Goal: Transaction & Acquisition: Book appointment/travel/reservation

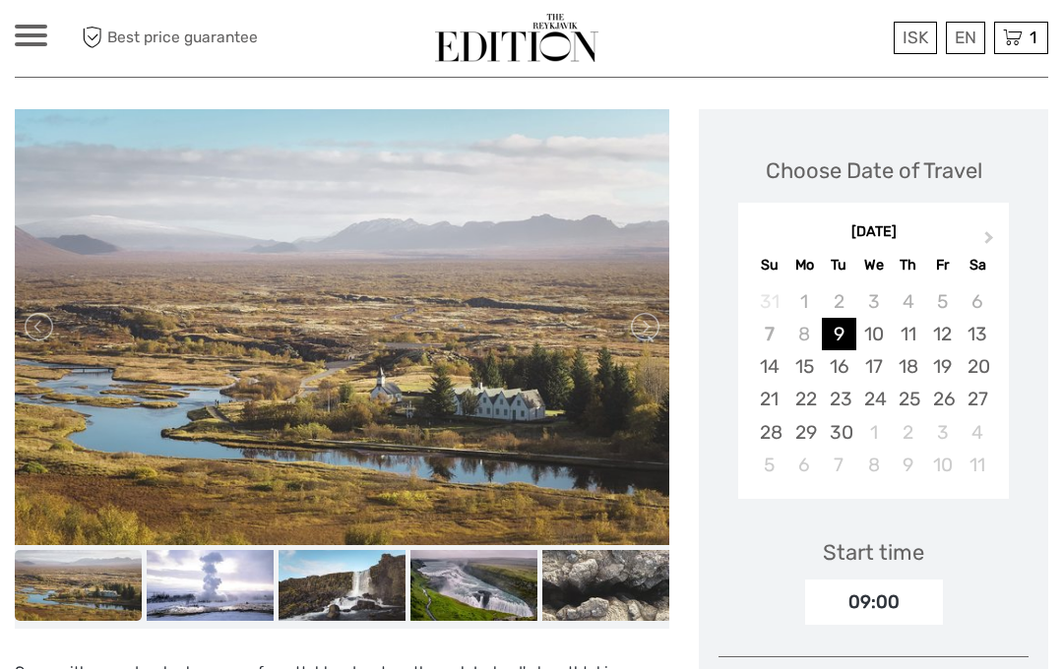
scroll to position [285, 0]
click at [648, 331] on link at bounding box center [643, 326] width 31 height 31
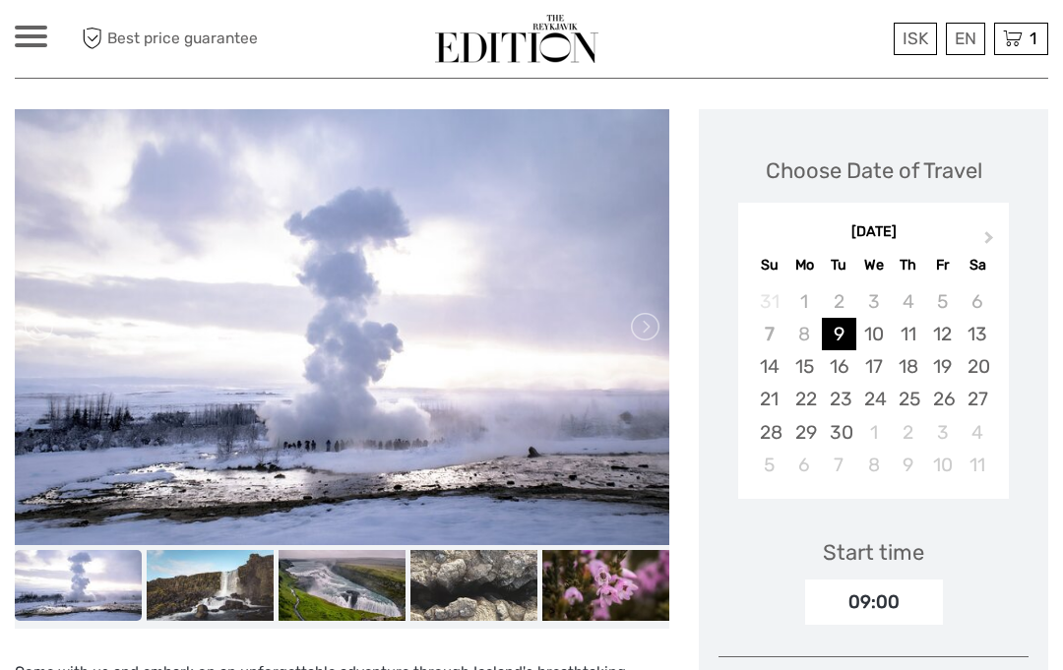
click at [645, 330] on link at bounding box center [643, 326] width 31 height 31
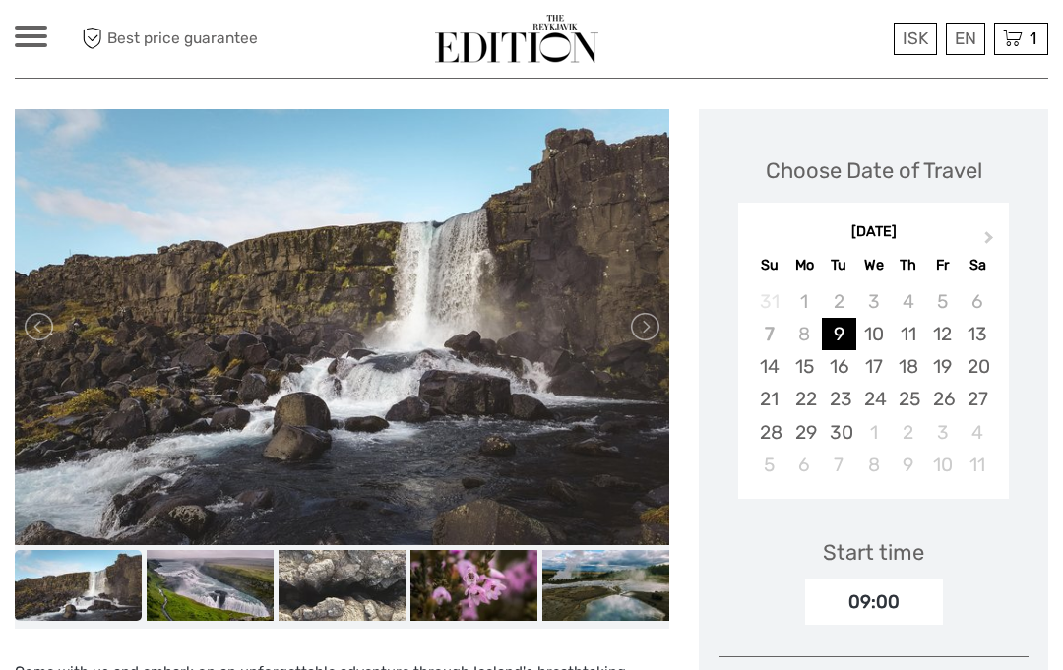
click at [652, 317] on link at bounding box center [643, 326] width 31 height 31
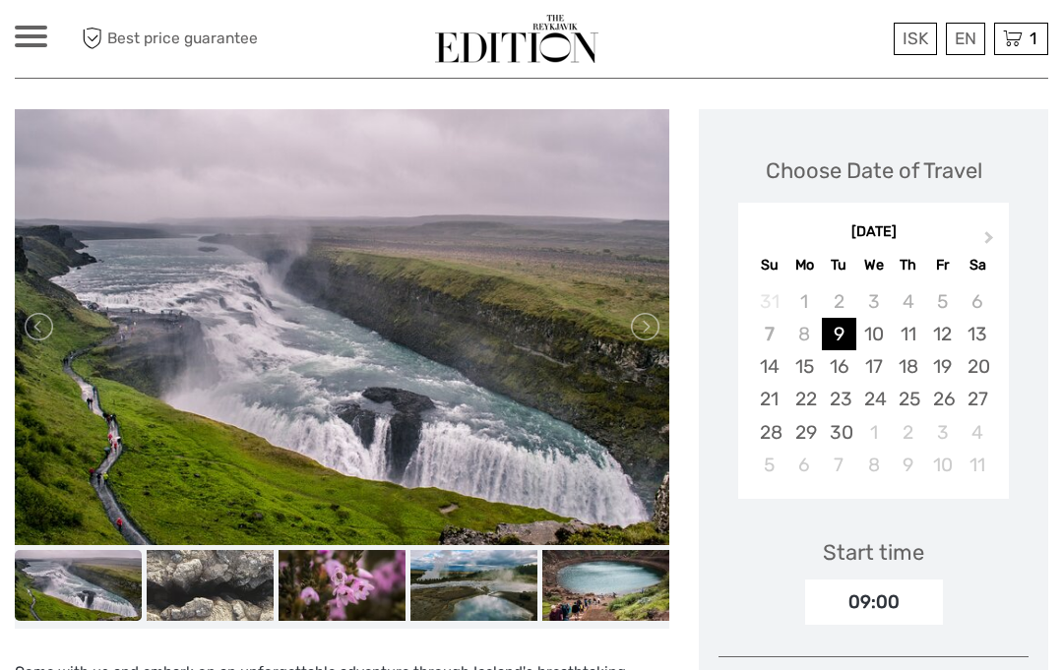
click at [641, 326] on link at bounding box center [643, 326] width 31 height 31
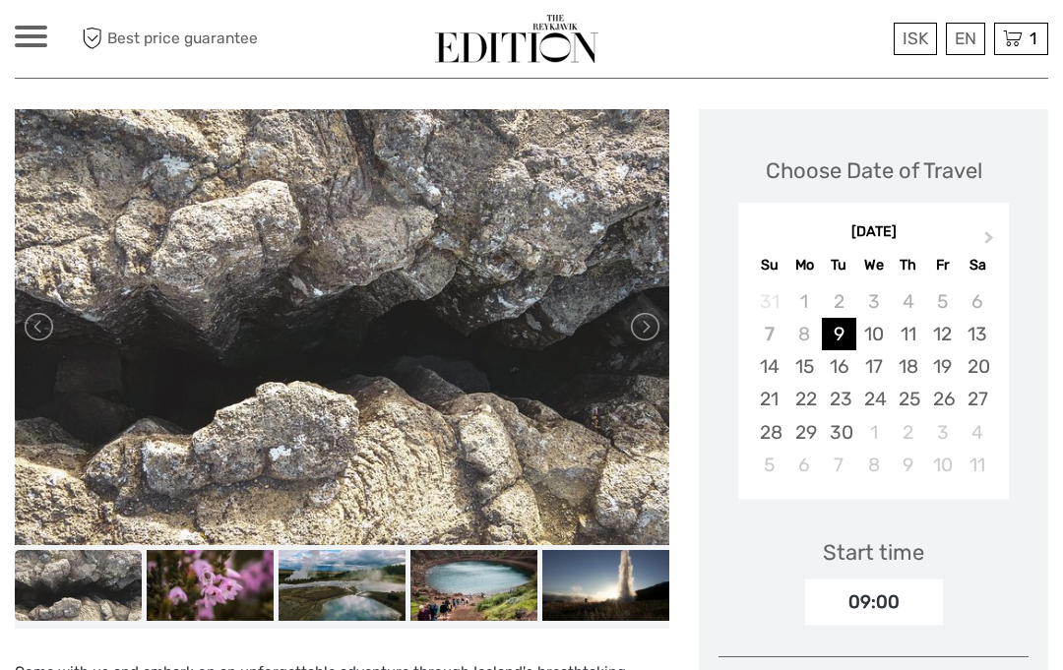
click at [643, 323] on link at bounding box center [643, 326] width 31 height 31
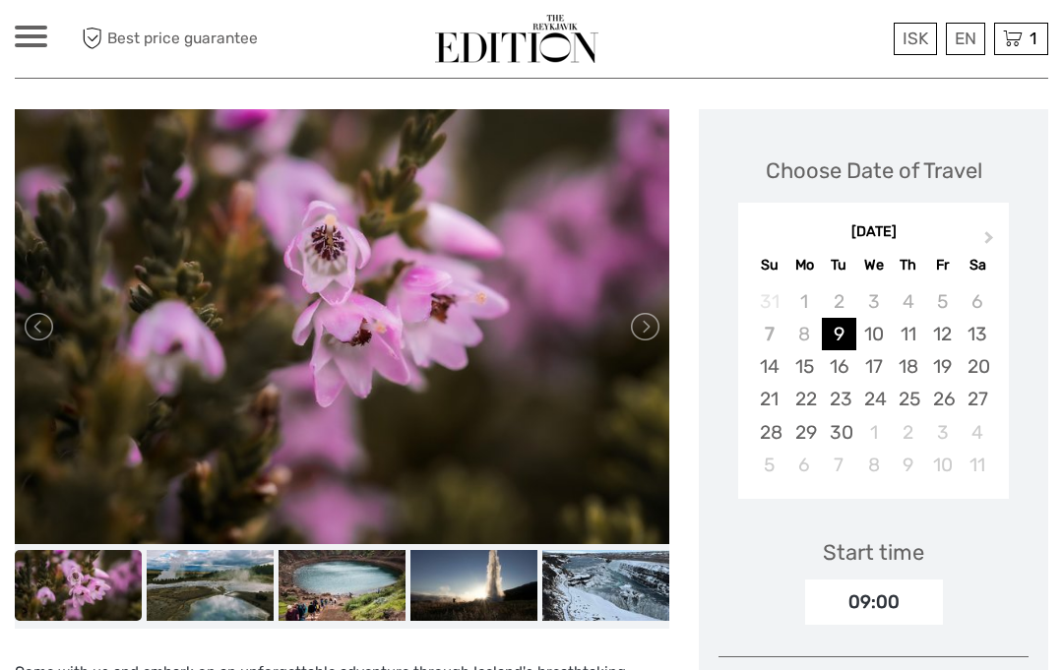
click at [647, 320] on link at bounding box center [643, 326] width 31 height 31
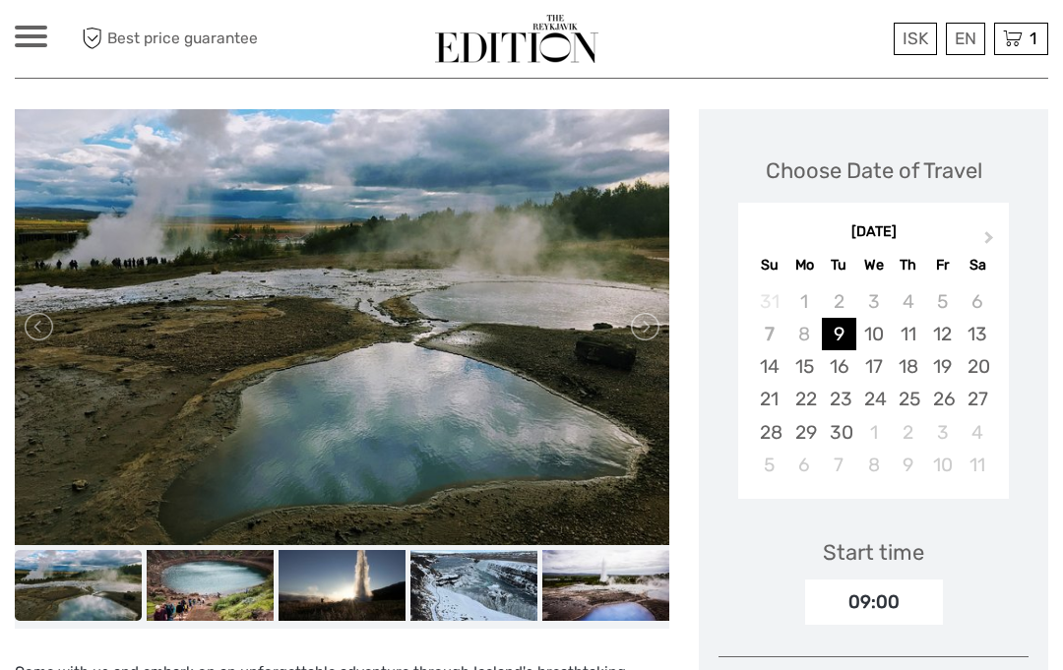
click at [644, 322] on link at bounding box center [643, 326] width 31 height 31
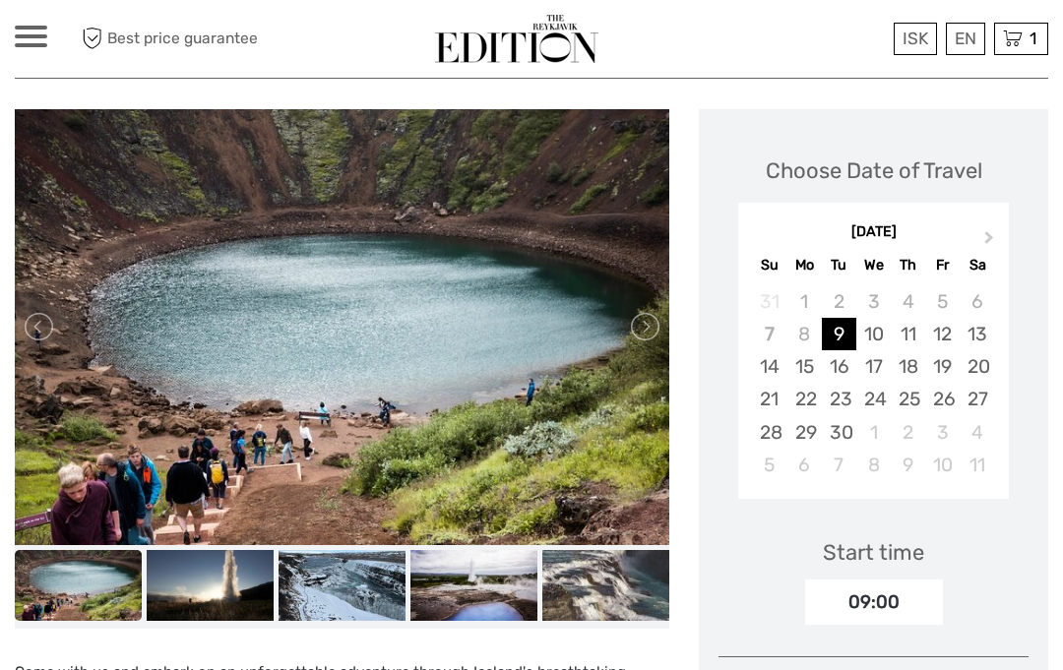
click at [645, 329] on link at bounding box center [643, 326] width 31 height 31
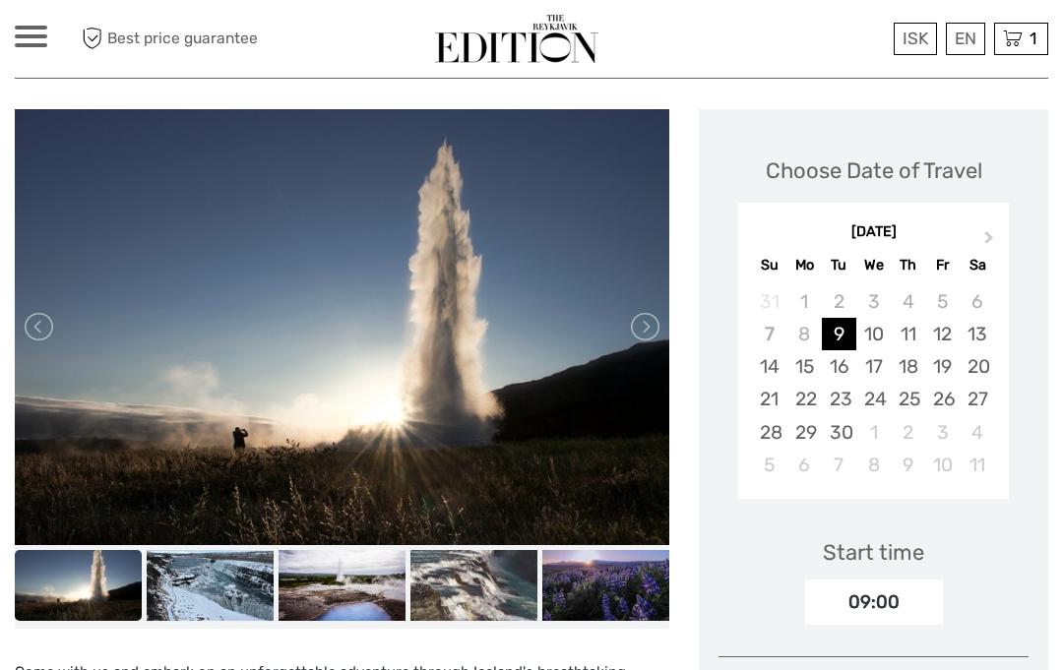
click at [646, 333] on link at bounding box center [643, 326] width 31 height 31
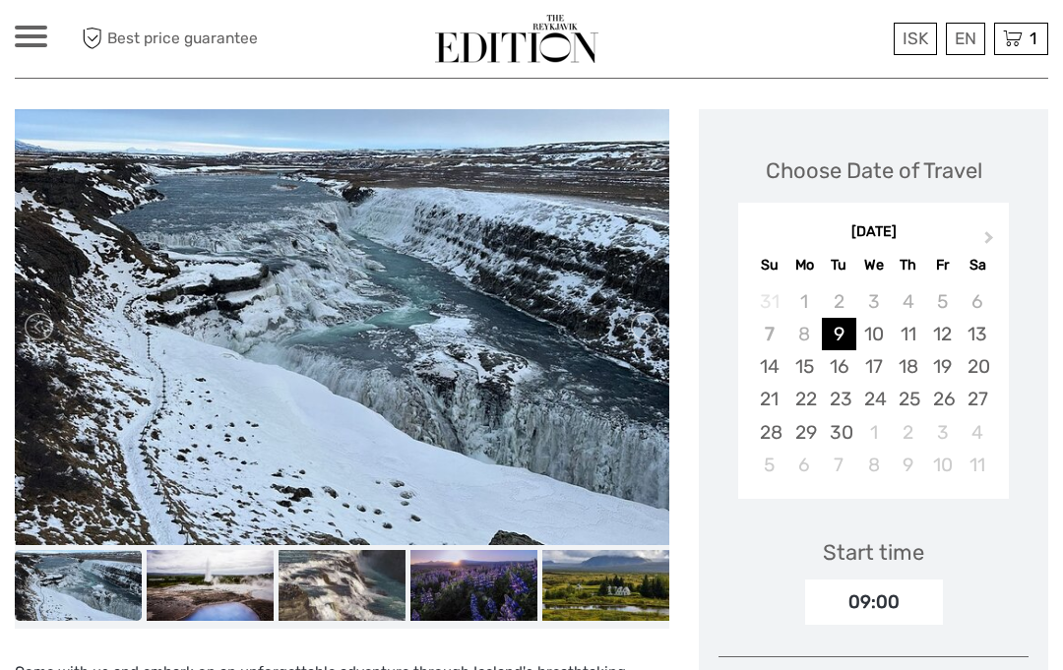
click at [645, 319] on link at bounding box center [643, 326] width 31 height 31
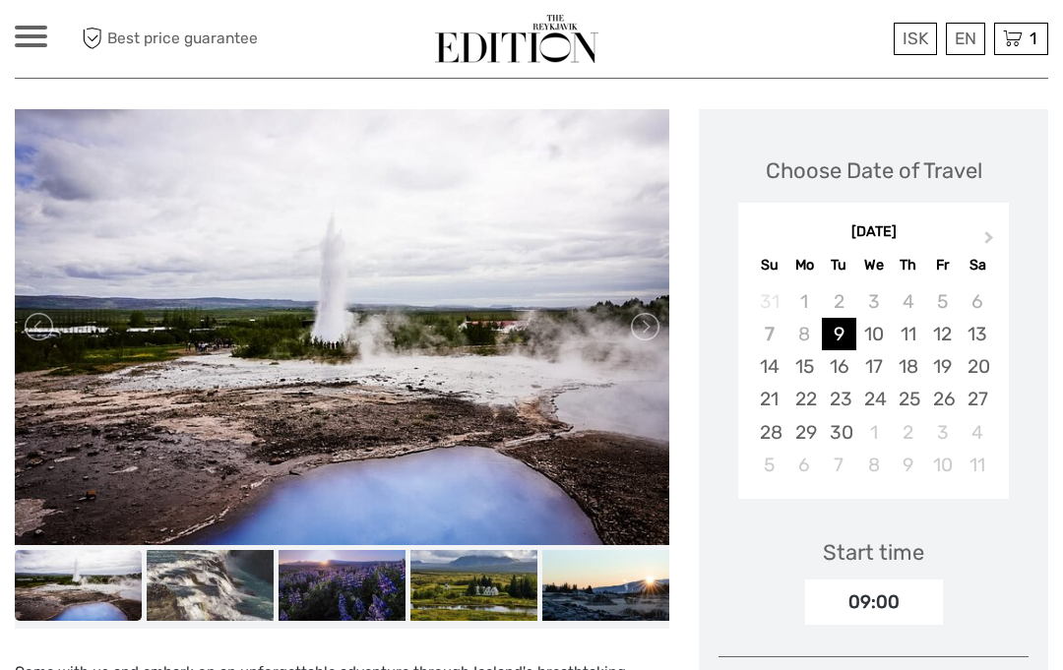
click at [638, 313] on link at bounding box center [643, 326] width 31 height 31
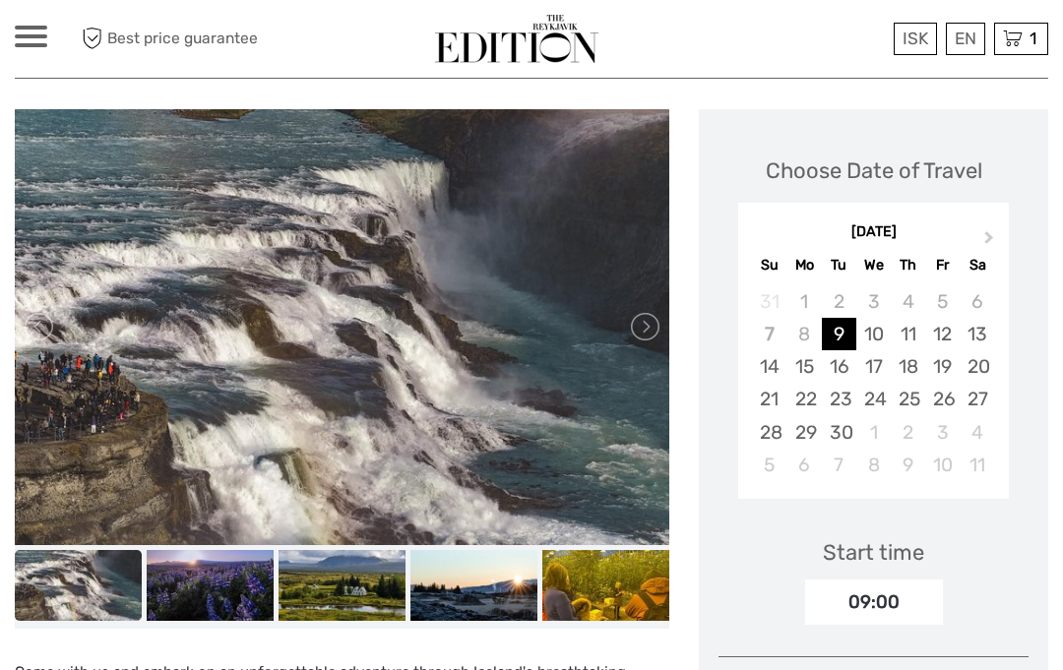
click at [644, 322] on link at bounding box center [643, 326] width 31 height 31
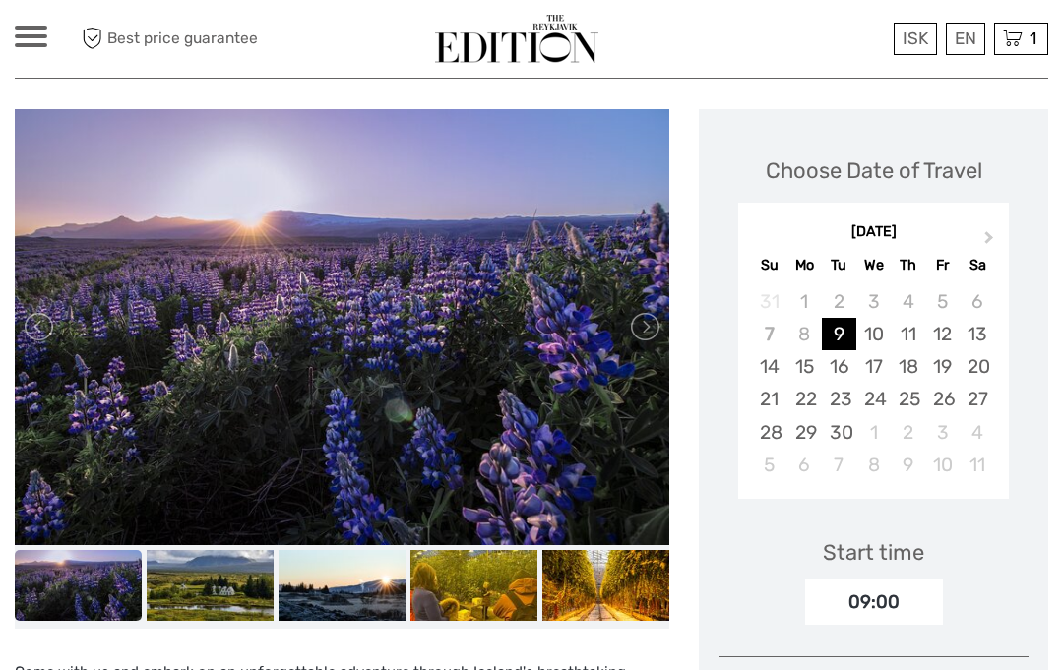
click at [644, 327] on link at bounding box center [643, 326] width 31 height 31
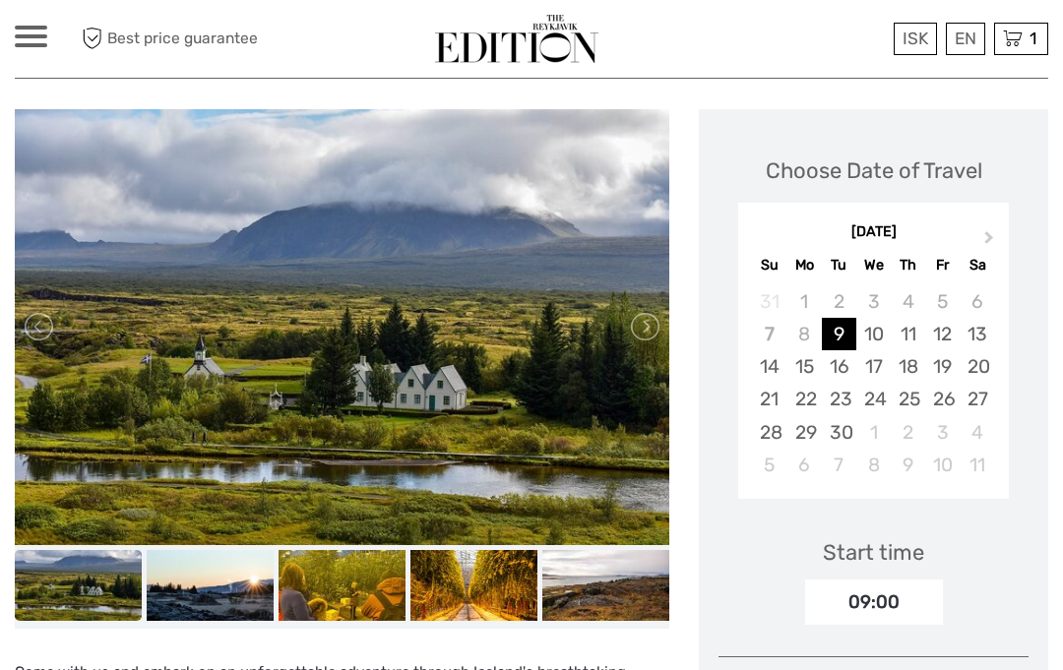
click at [657, 325] on link at bounding box center [643, 326] width 31 height 31
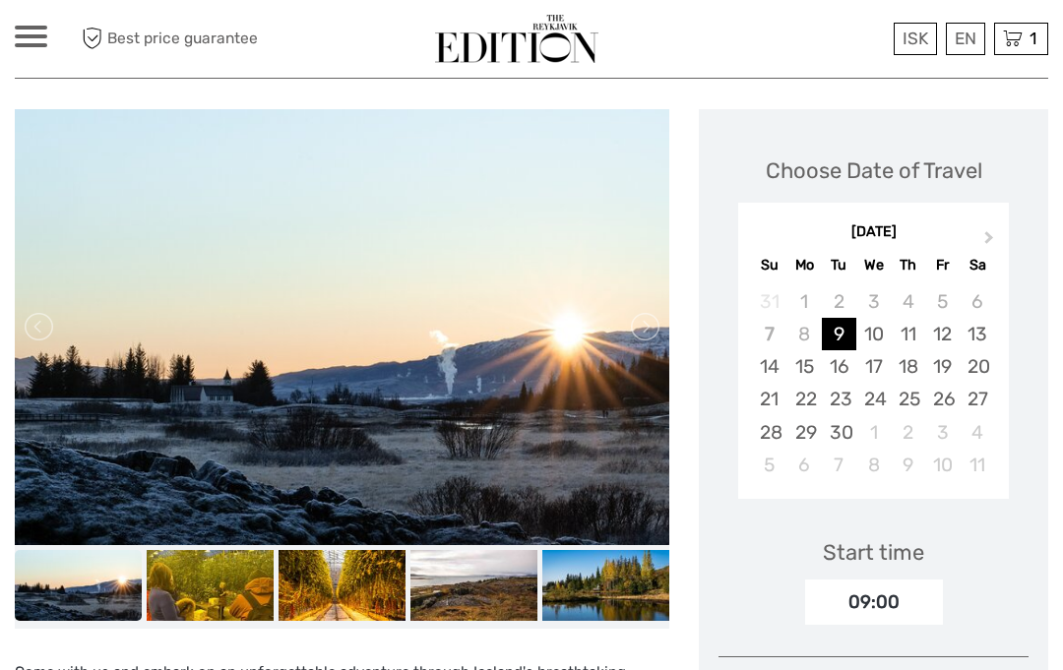
click at [652, 334] on link at bounding box center [643, 326] width 31 height 31
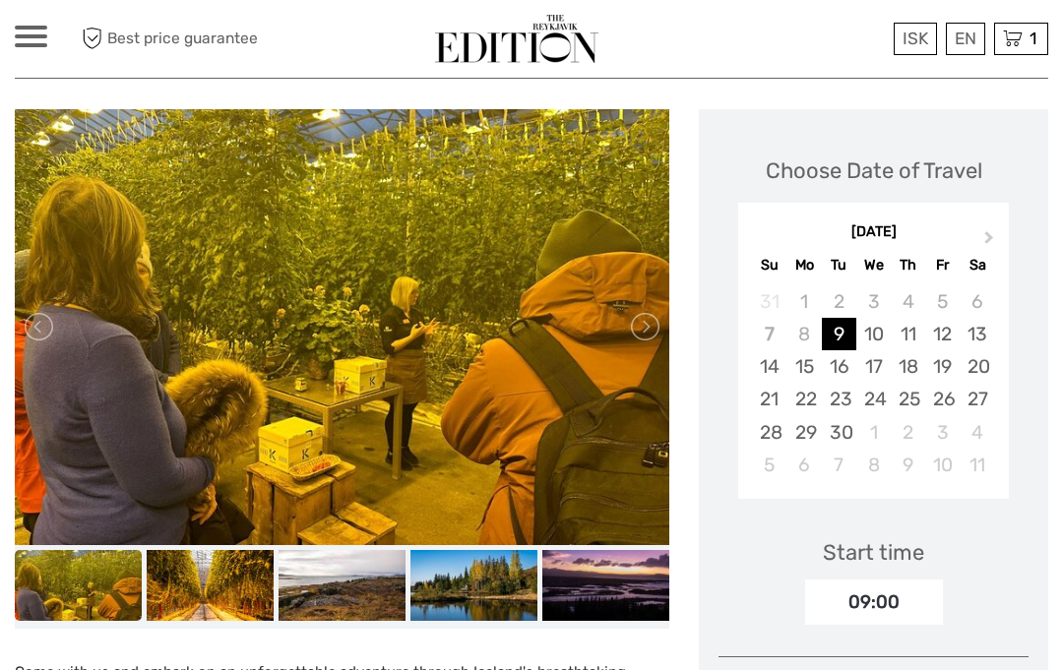
click at [648, 315] on link at bounding box center [643, 326] width 31 height 31
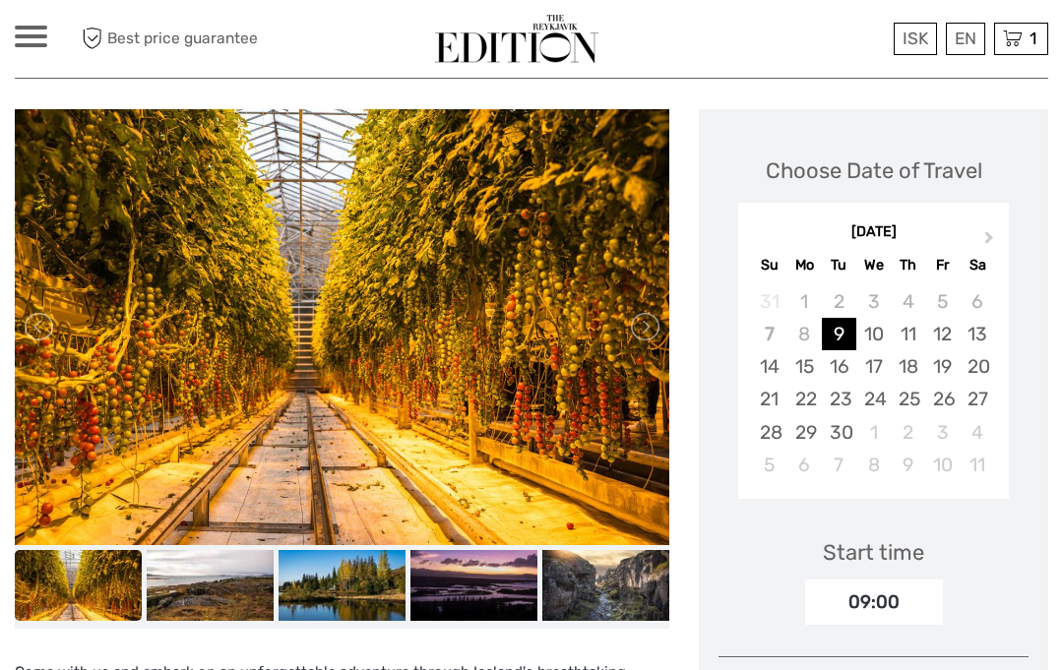
click at [644, 322] on link at bounding box center [643, 326] width 31 height 31
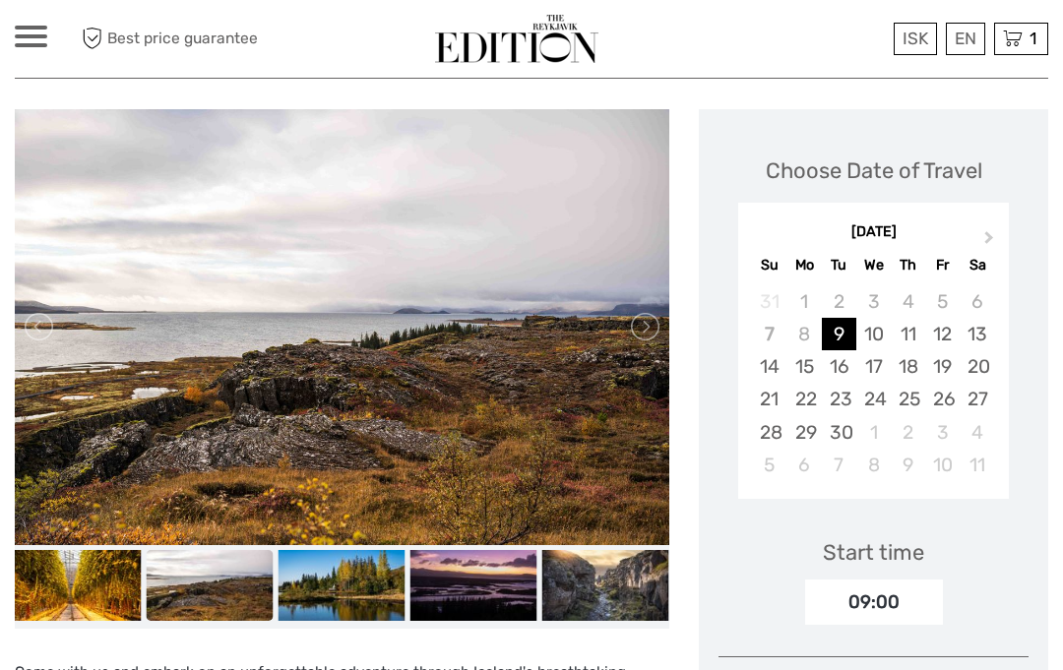
click at [646, 325] on link at bounding box center [643, 326] width 31 height 31
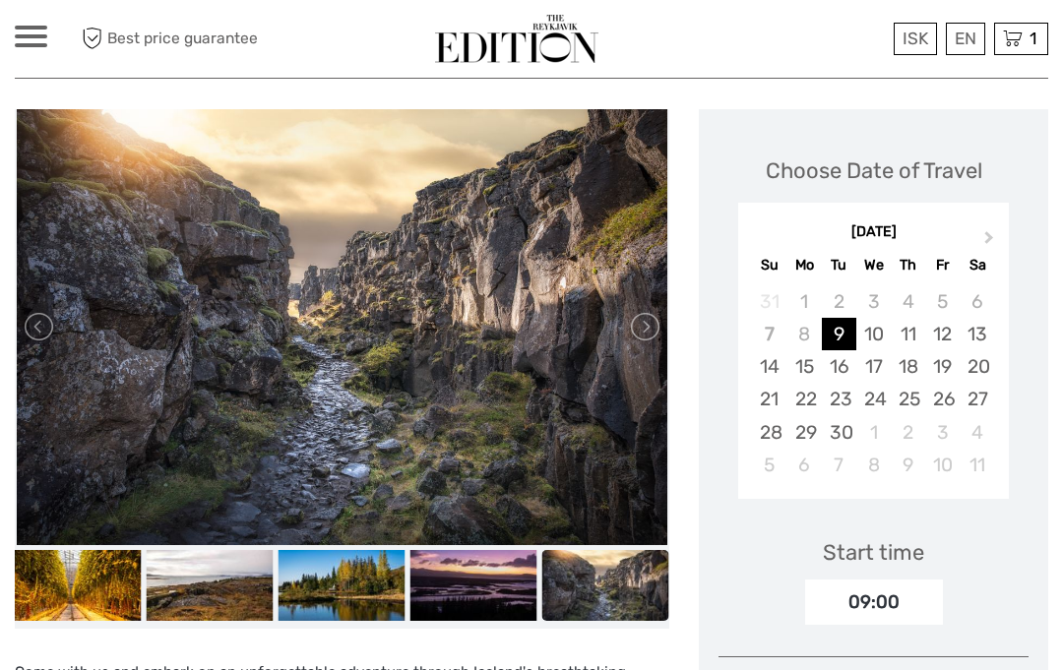
click at [643, 312] on link at bounding box center [643, 326] width 31 height 31
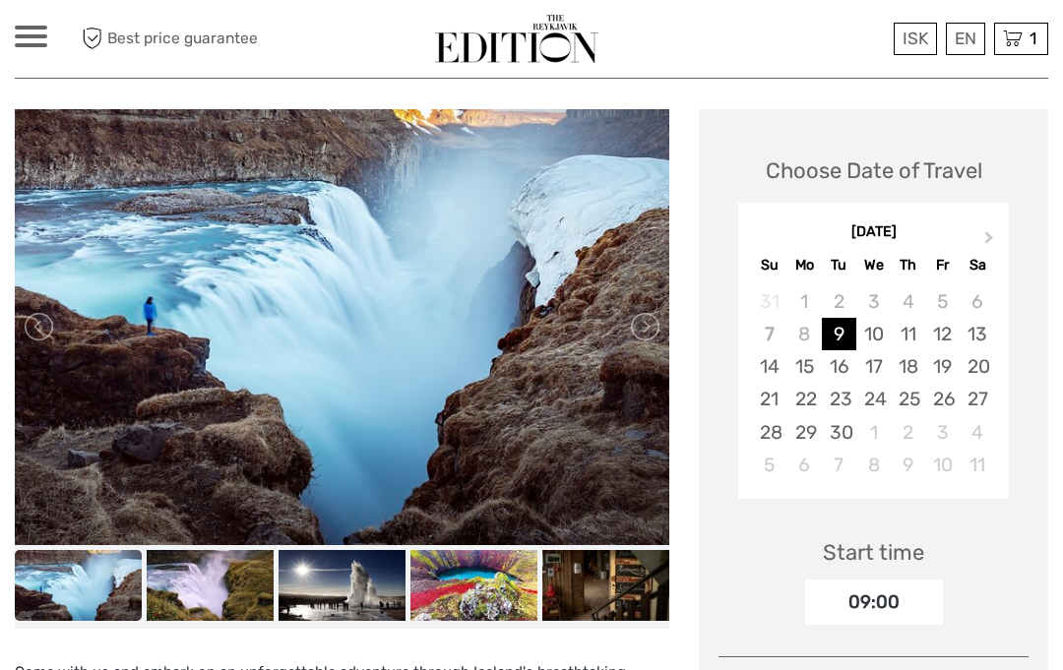
click at [648, 330] on link at bounding box center [643, 326] width 31 height 31
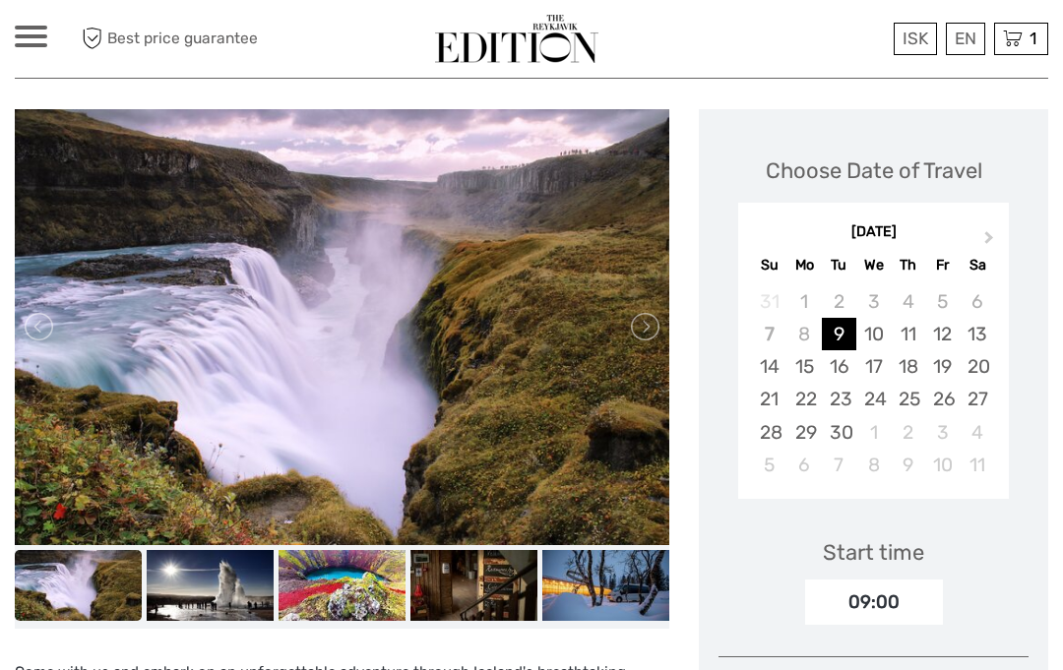
click at [643, 331] on link at bounding box center [643, 326] width 31 height 31
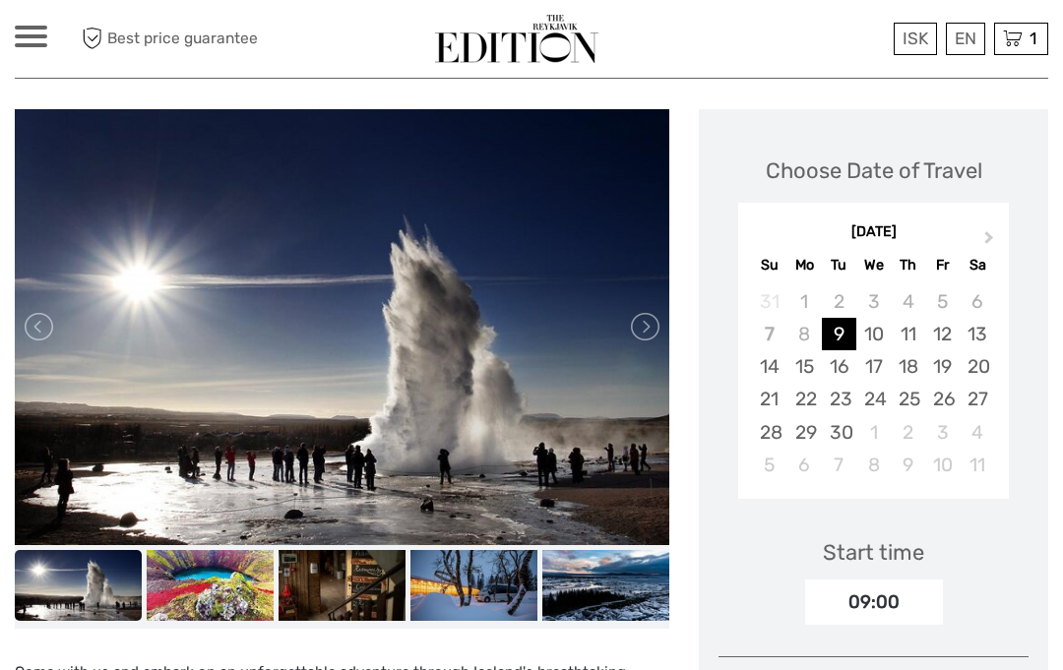
click at [646, 323] on link at bounding box center [643, 326] width 31 height 31
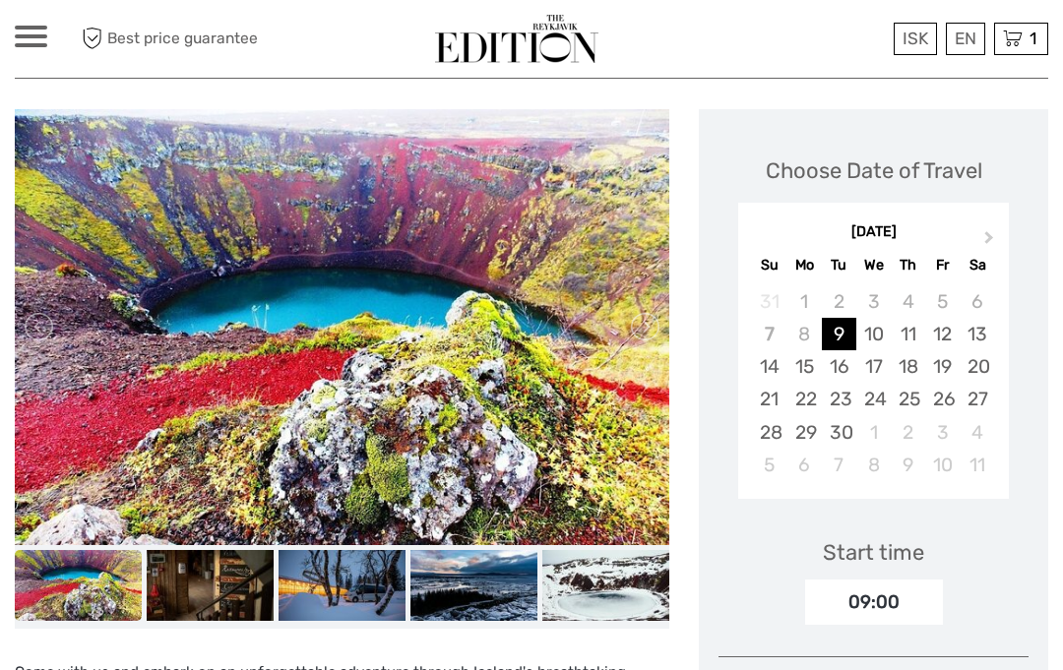
click at [649, 311] on link at bounding box center [643, 326] width 31 height 31
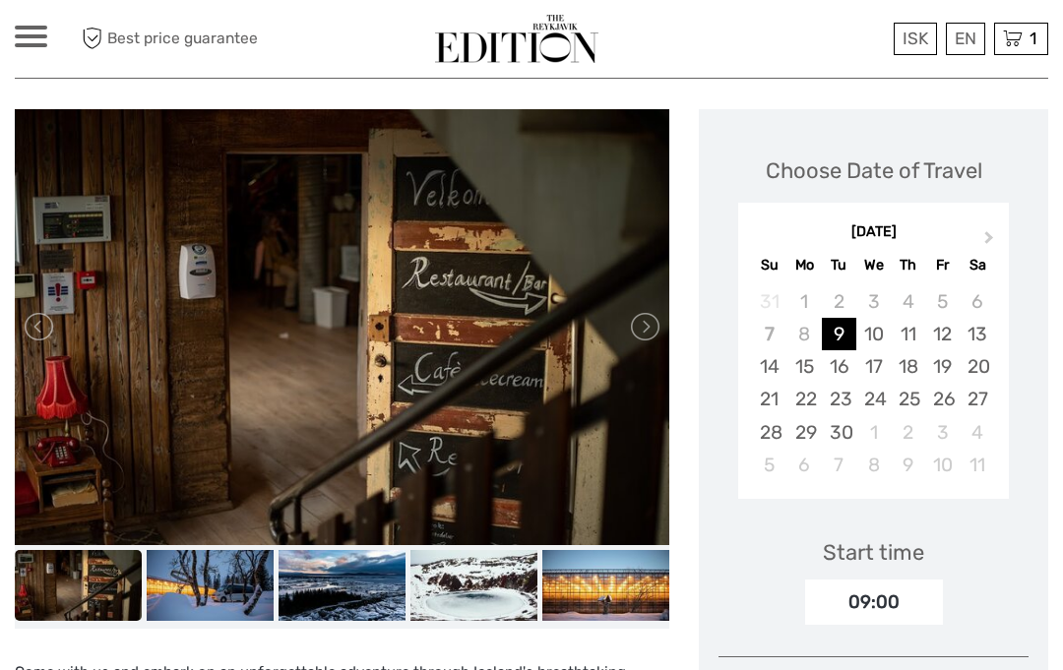
click at [645, 303] on img at bounding box center [342, 327] width 654 height 436
click at [640, 332] on link at bounding box center [643, 326] width 31 height 31
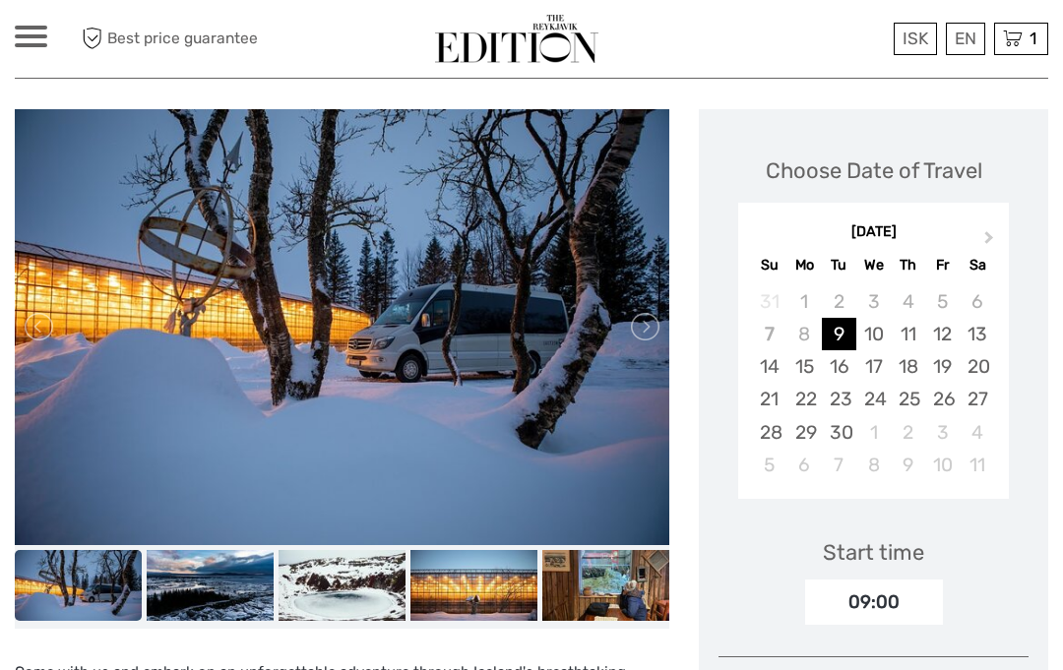
click at [634, 325] on link at bounding box center [643, 326] width 31 height 31
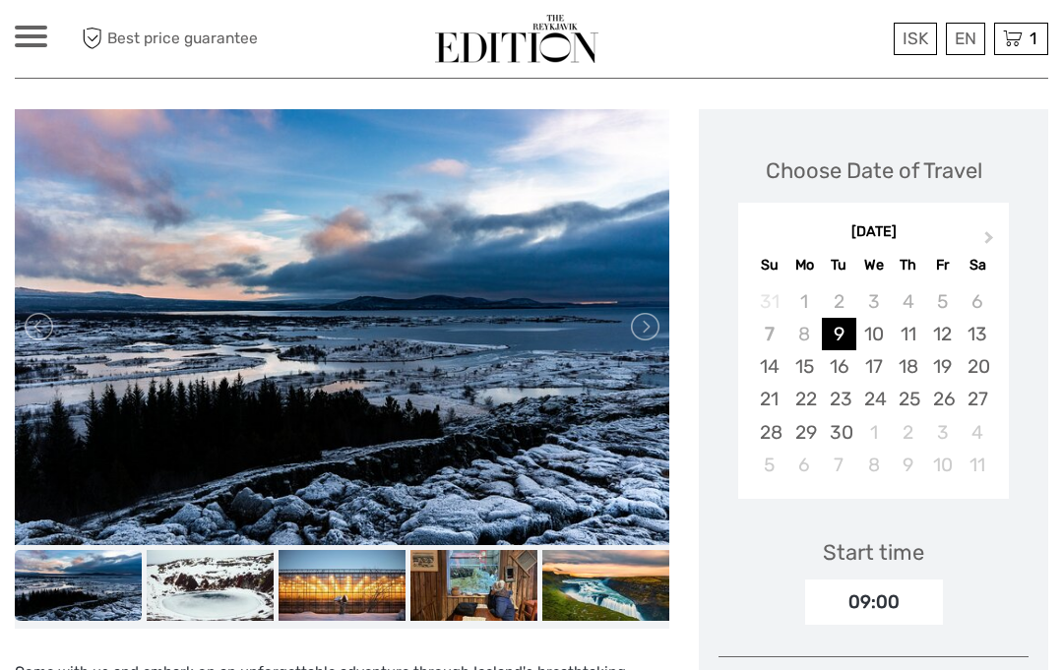
click at [641, 332] on link at bounding box center [643, 326] width 31 height 31
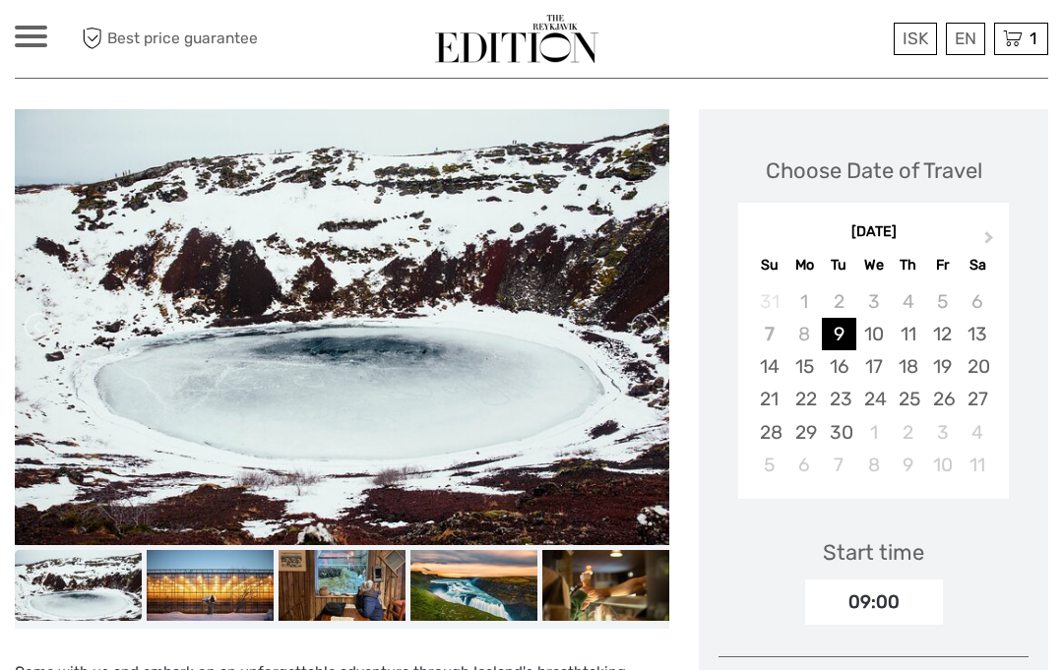
click at [634, 321] on link at bounding box center [643, 326] width 31 height 31
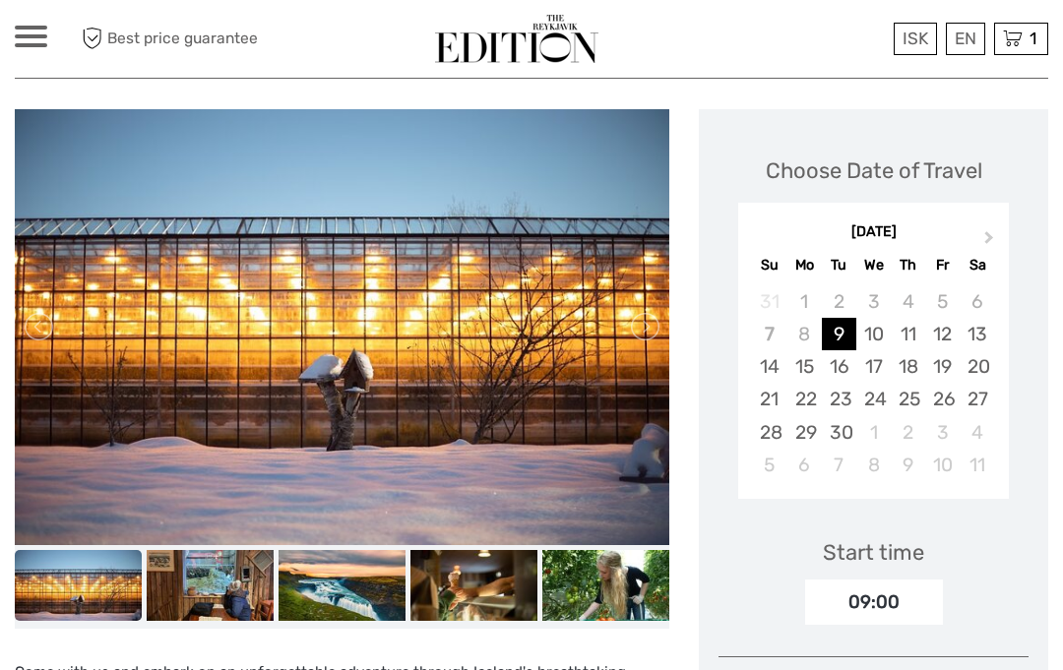
click at [630, 325] on link at bounding box center [643, 326] width 31 height 31
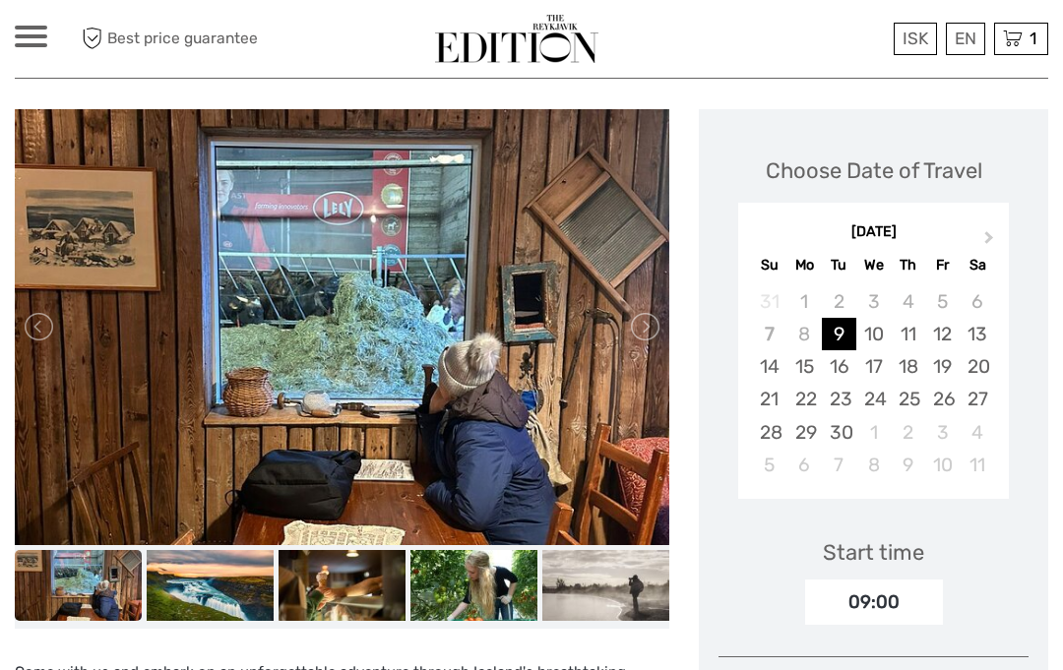
click at [637, 316] on link at bounding box center [643, 326] width 31 height 31
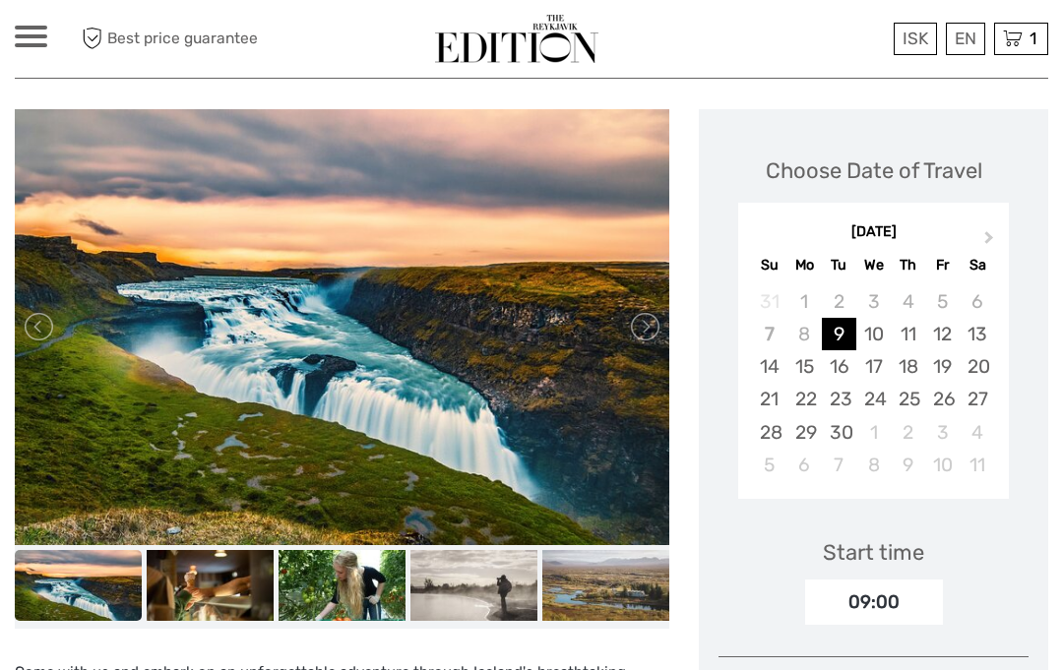
click at [641, 321] on link at bounding box center [643, 326] width 31 height 31
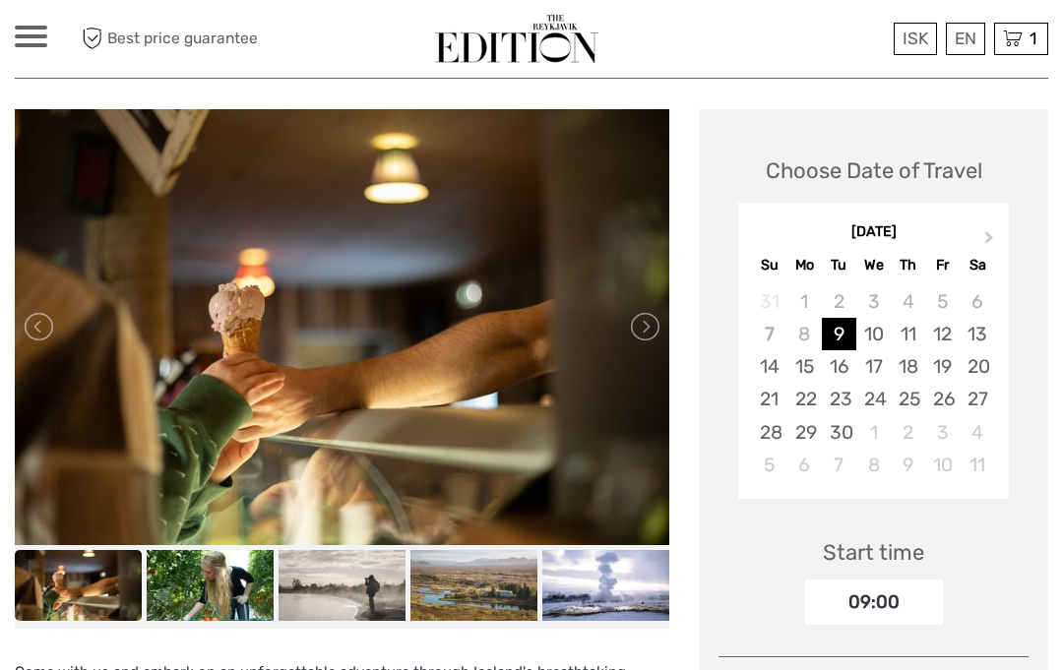
click at [638, 324] on link at bounding box center [643, 326] width 31 height 31
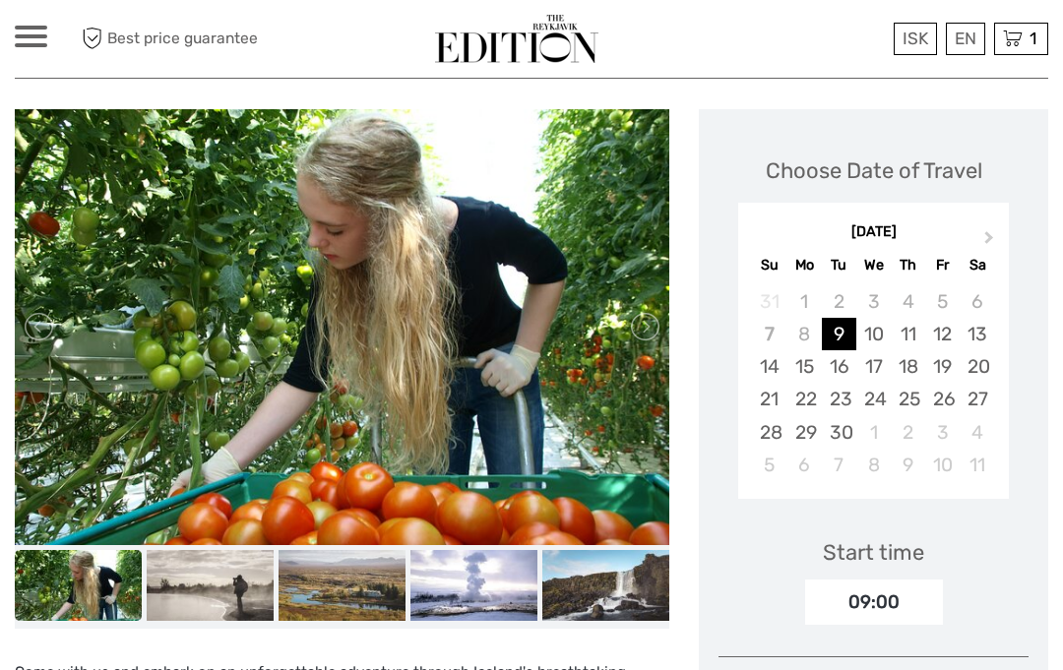
click at [637, 332] on link at bounding box center [643, 326] width 31 height 31
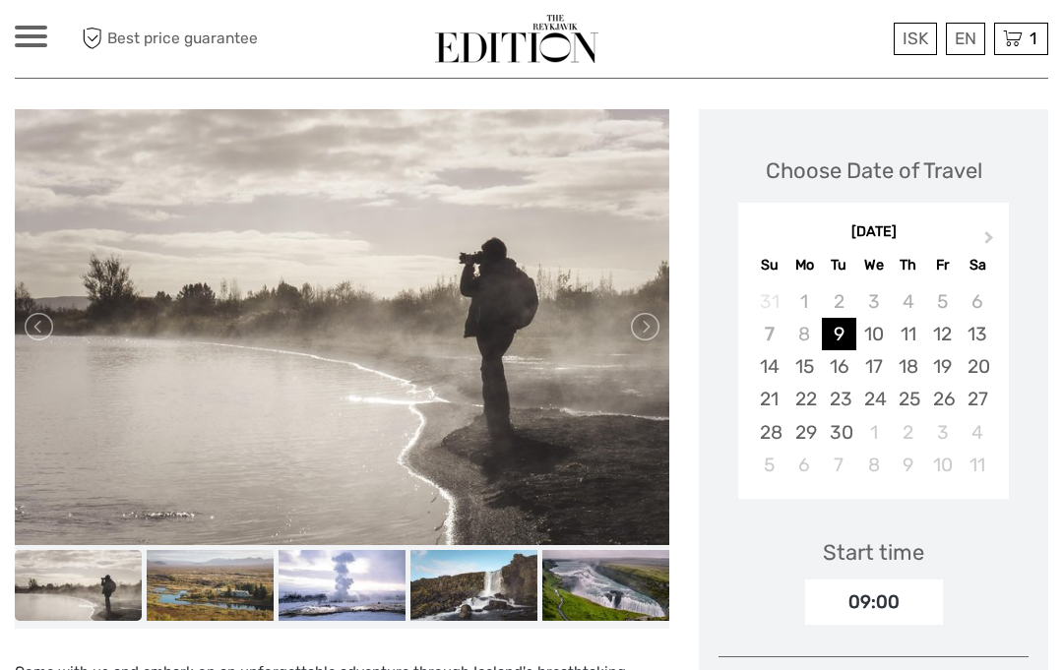
click at [641, 327] on link at bounding box center [643, 326] width 31 height 31
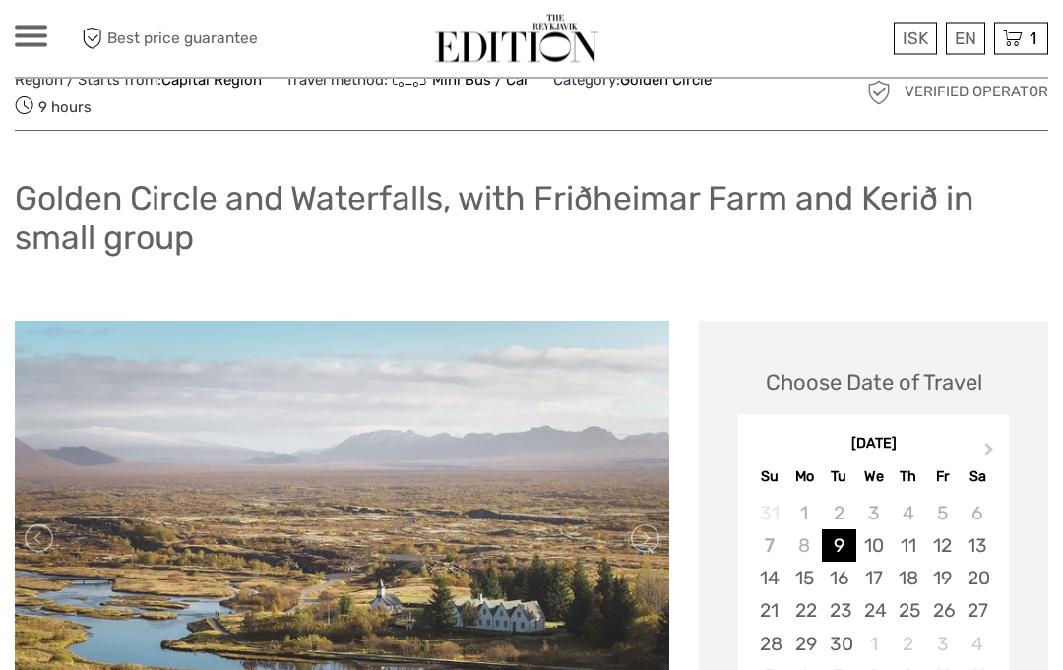
scroll to position [0, 0]
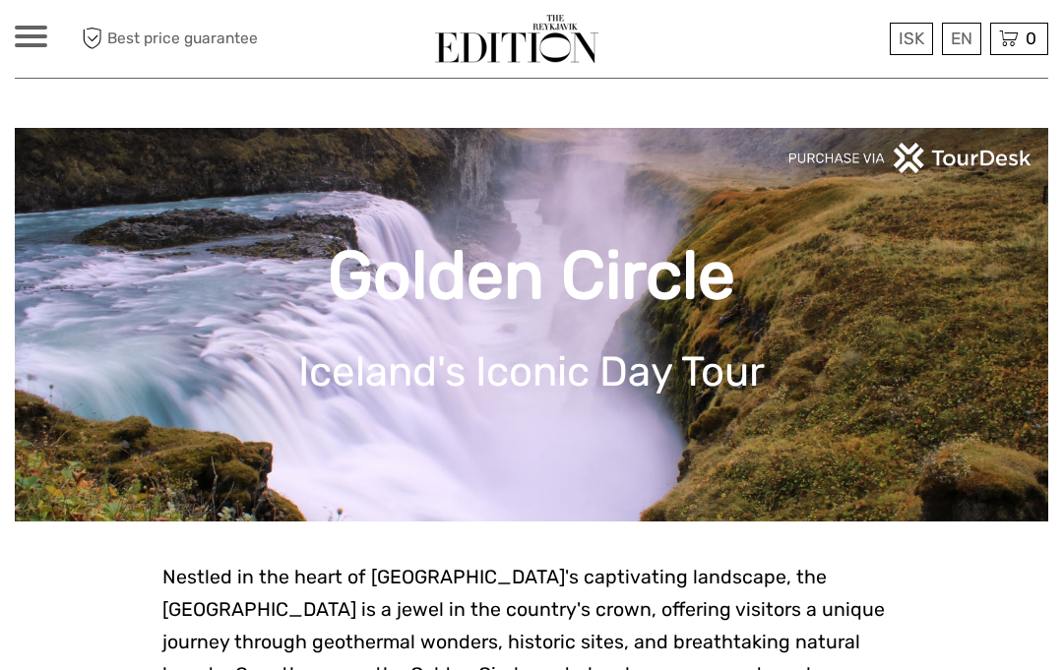
click at [0, 0] on link "English" at bounding box center [0, 0] width 0 height 0
click at [32, 36] on span at bounding box center [31, 36] width 32 height 4
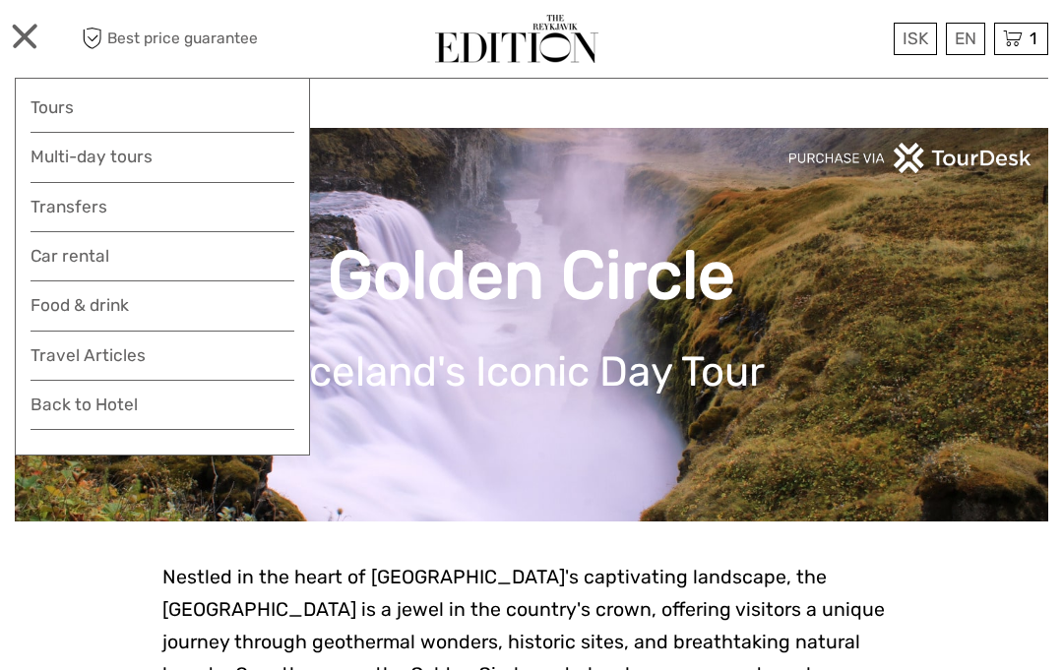
click at [116, 256] on link "Car rental" at bounding box center [162, 256] width 264 height 29
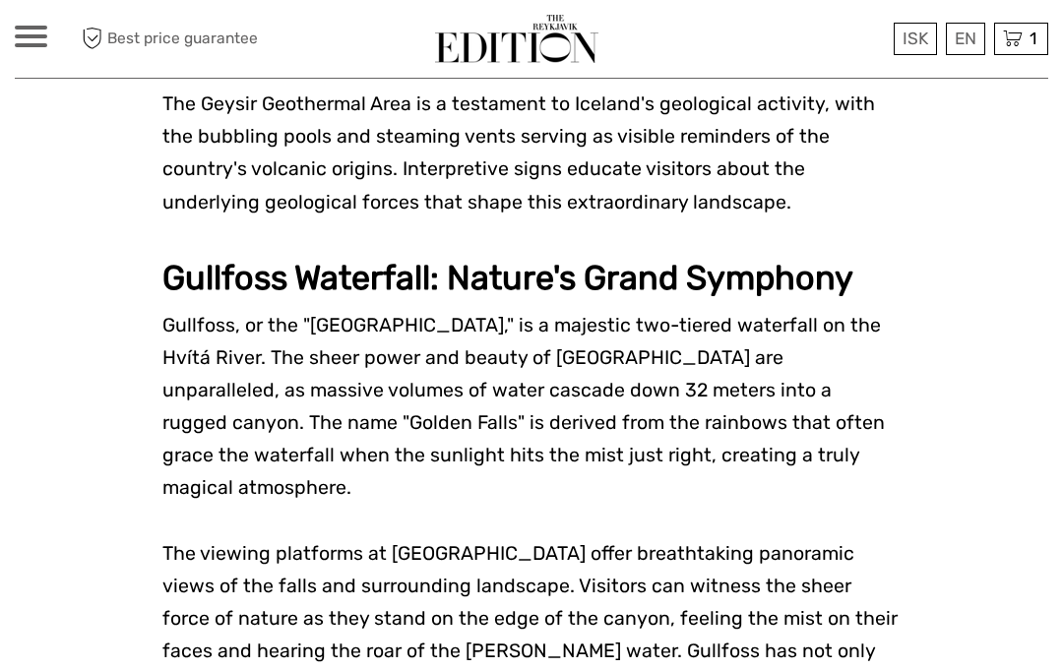
scroll to position [2867, 0]
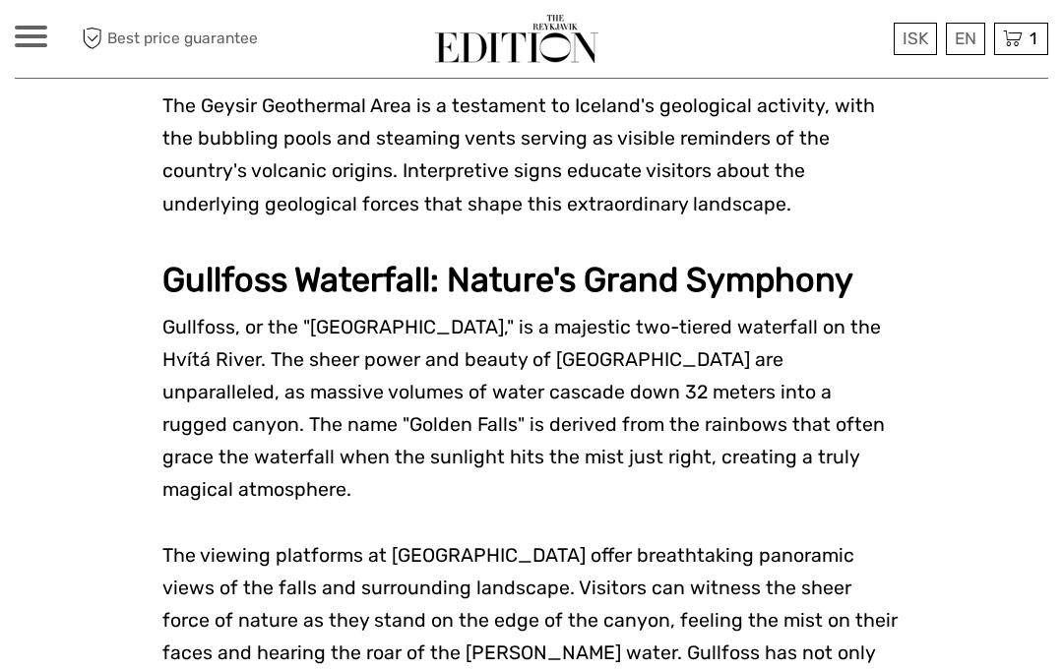
click at [44, 40] on div at bounding box center [31, 37] width 32 height 22
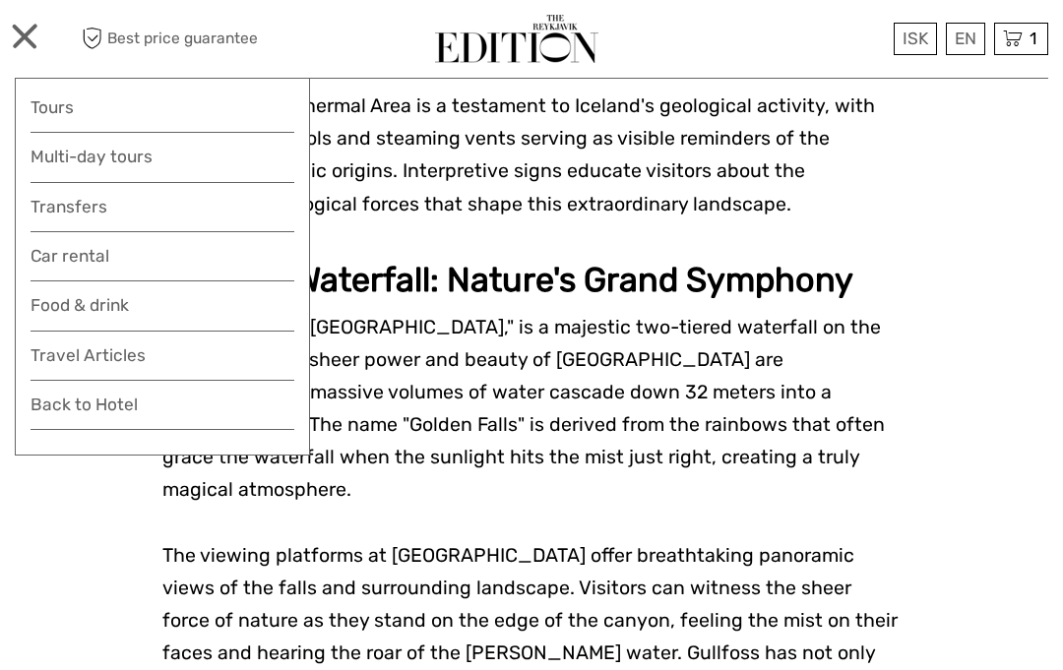
click at [97, 203] on link "Transfers" at bounding box center [162, 207] width 264 height 29
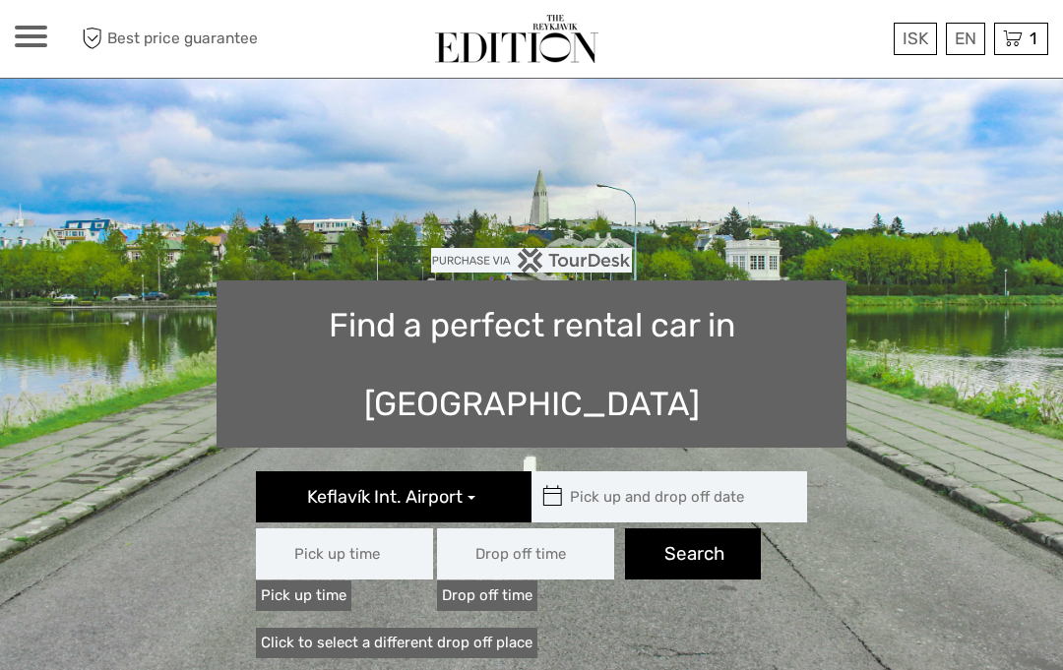
type input "08:00"
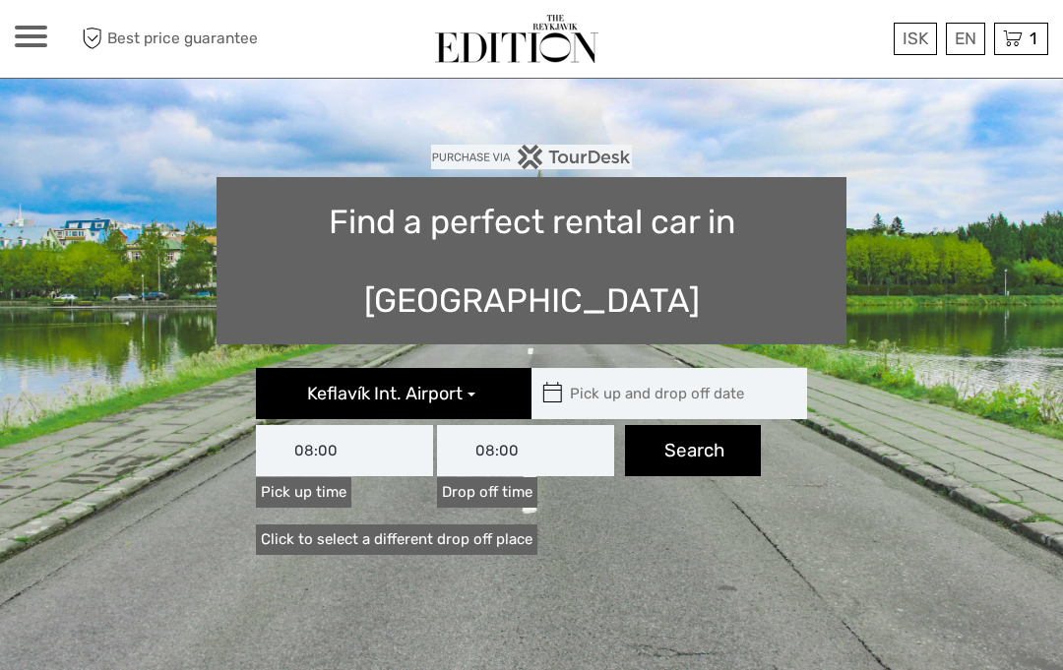
scroll to position [89, 0]
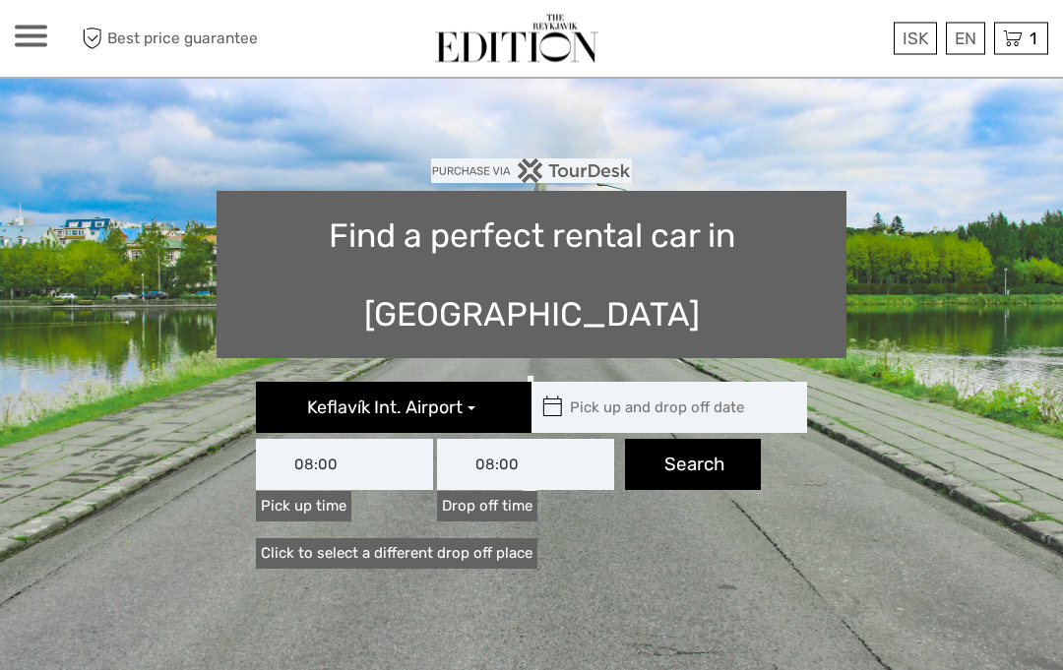
click at [654, 383] on input "text" at bounding box center [664, 408] width 266 height 51
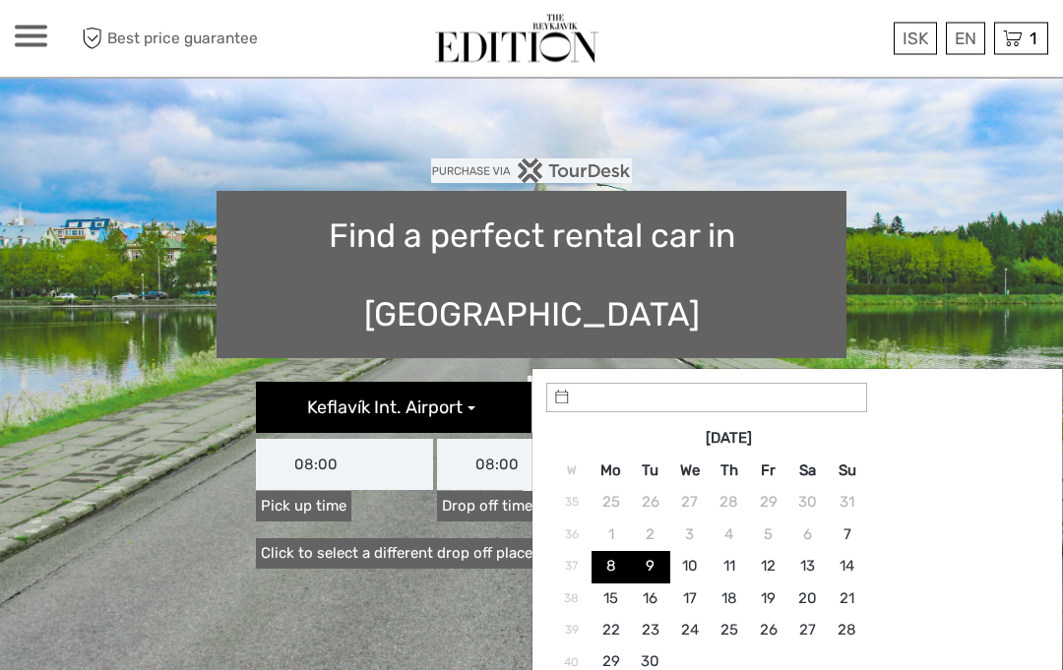
type input "08/09/2025"
type input "09/09/2025"
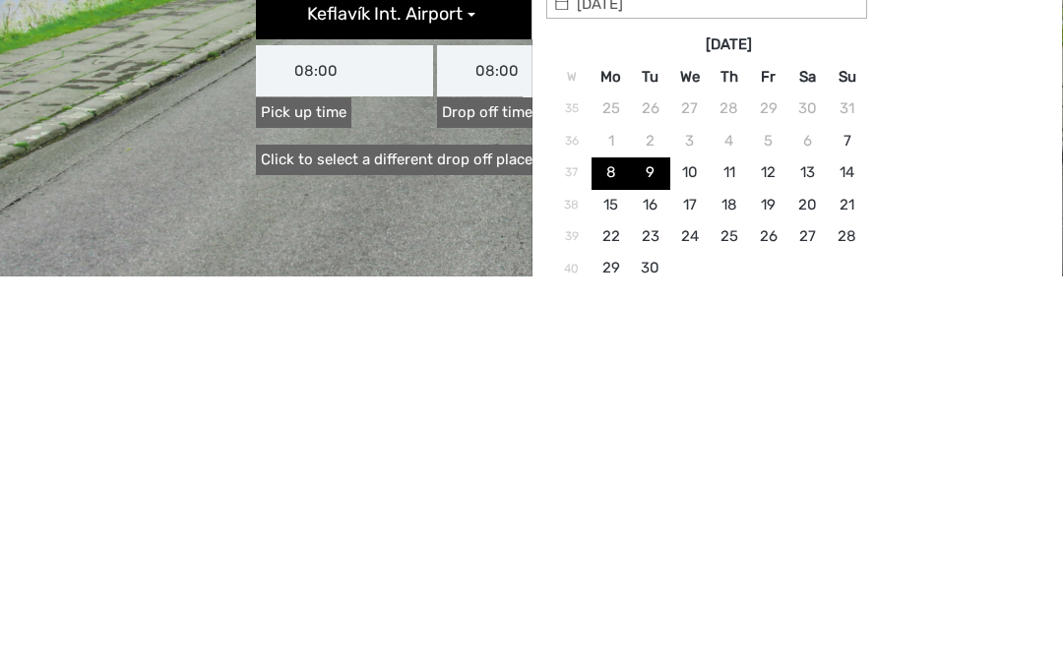
scroll to position [91, 0]
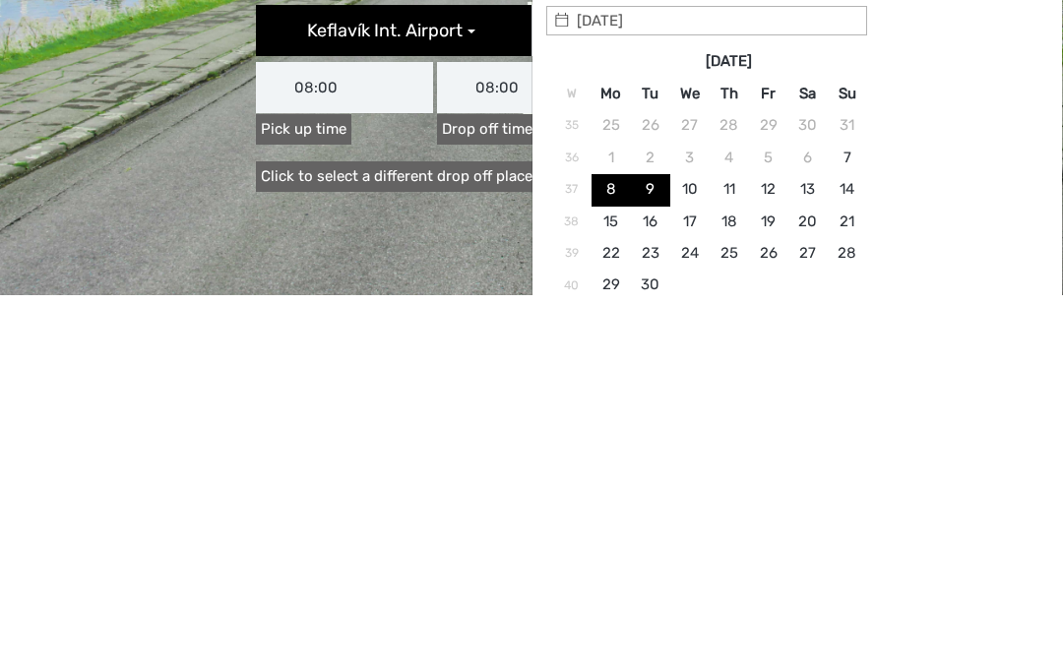
type input "13/09/2025"
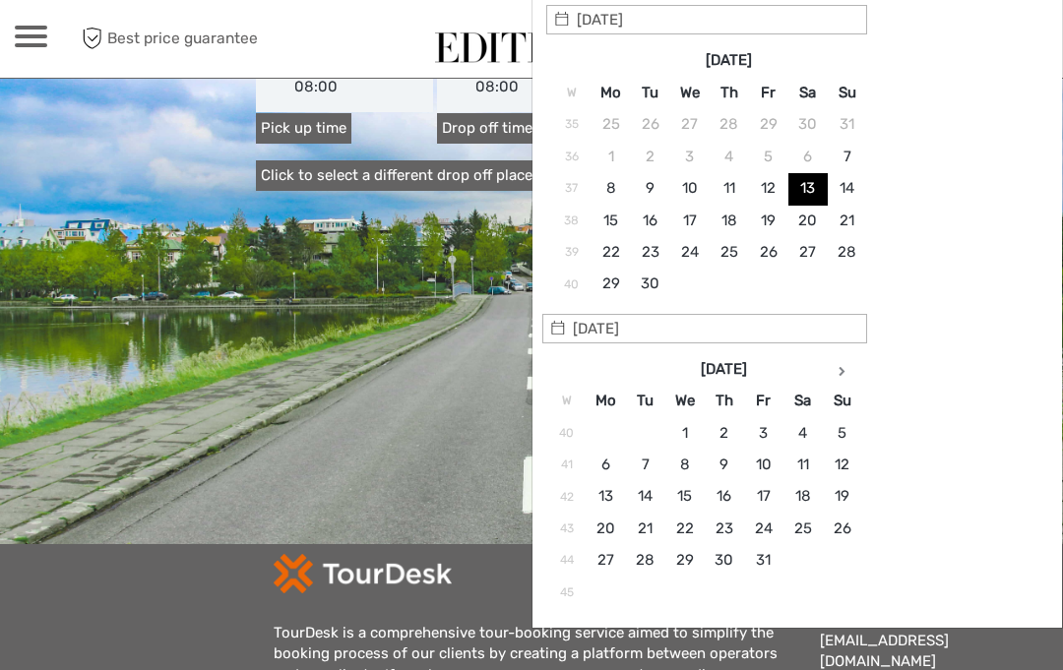
type input "14/09/2025"
type input "13/09/2025 - 14/09/2025"
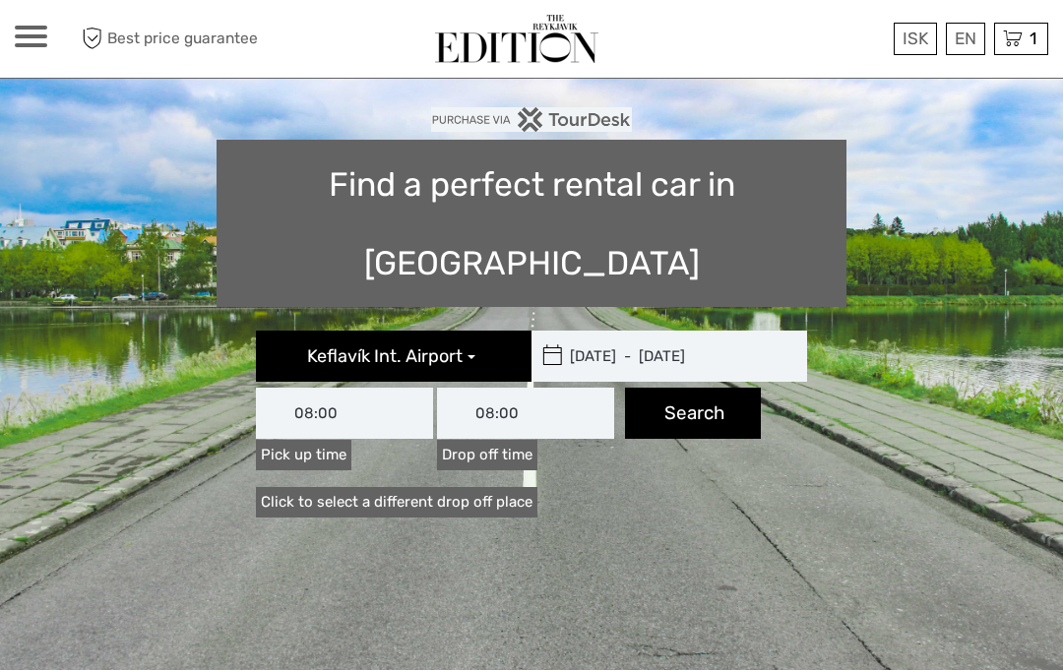
scroll to position [114, 0]
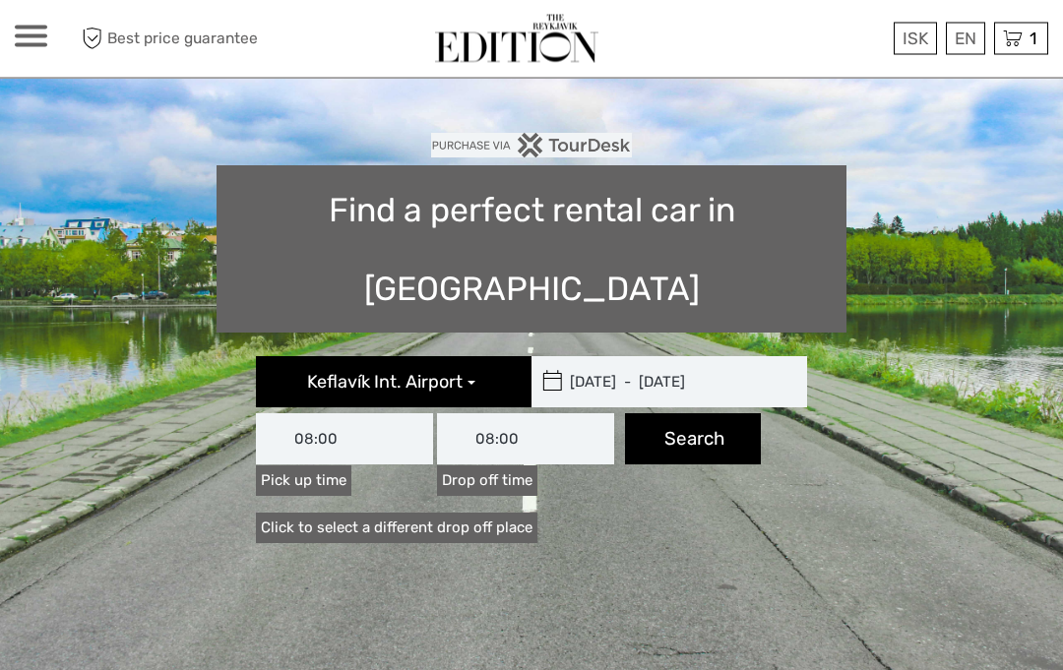
click at [717, 414] on button "Search" at bounding box center [693, 439] width 136 height 51
type input "13/09/2025 - 14/09/2025"
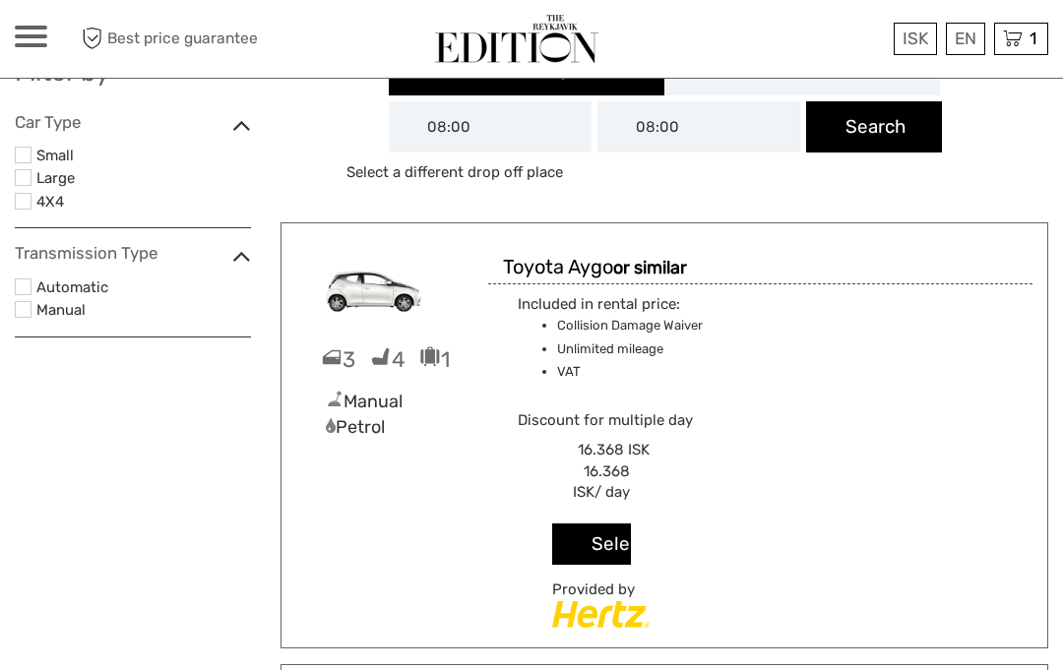
click at [11, 284] on div "Filter by Car Type Small Large 4X4 Transmission Type Automatic Manual Pick upPi…" at bounding box center [133, 189] width 266 height 328
click at [36, 275] on label "Automatic" at bounding box center [143, 288] width 214 height 26
click at [0, 0] on input "checkbox" at bounding box center [0, 0] width 0 height 0
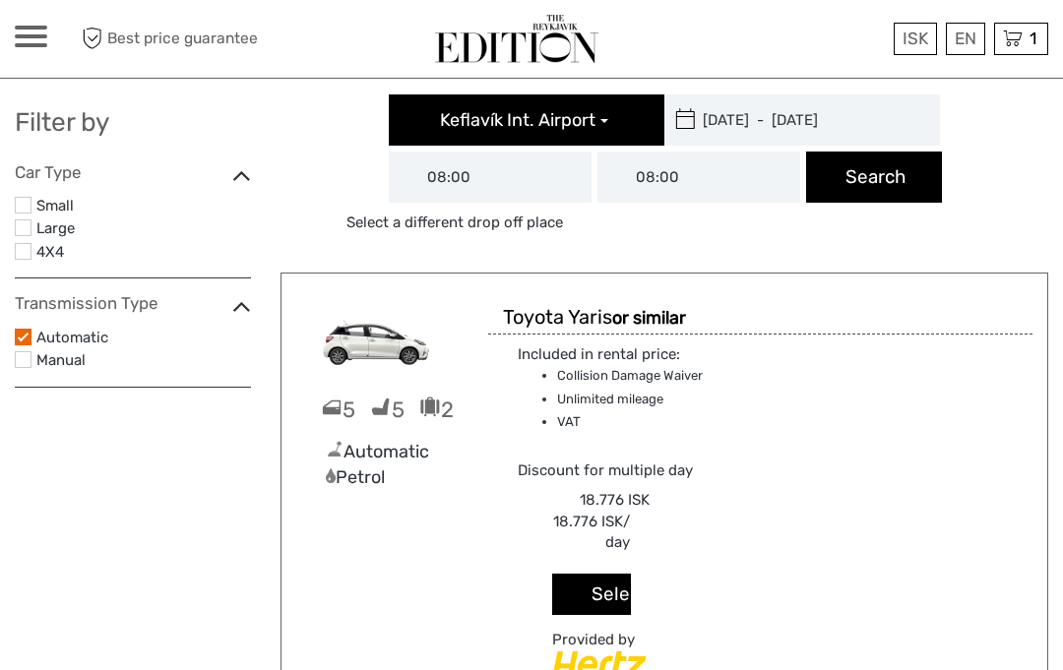
scroll to position [0, 0]
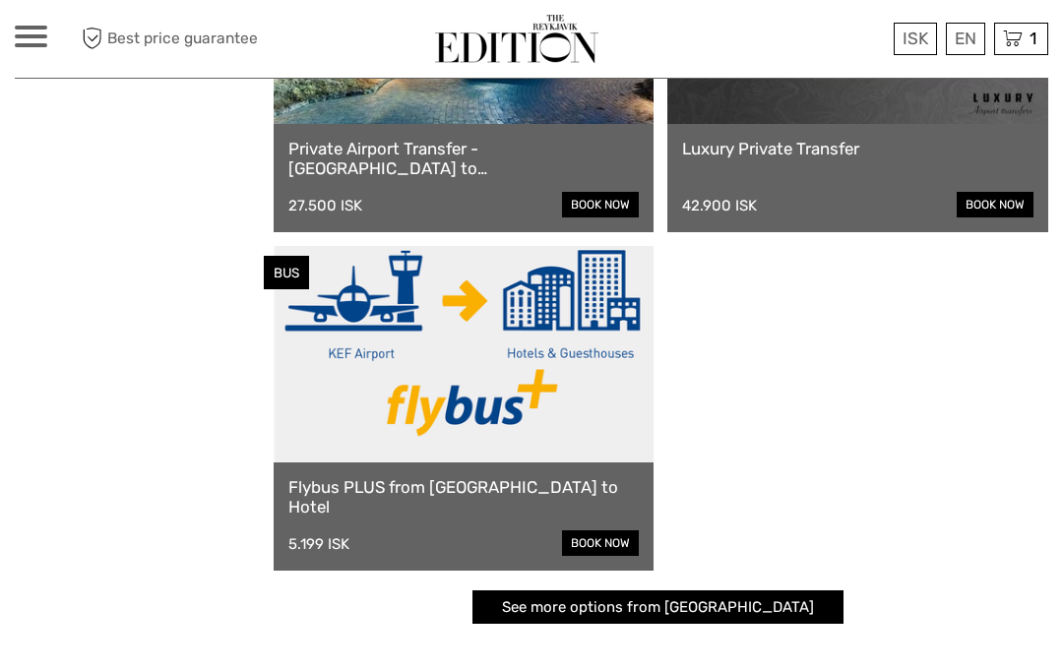
scroll to position [283, 0]
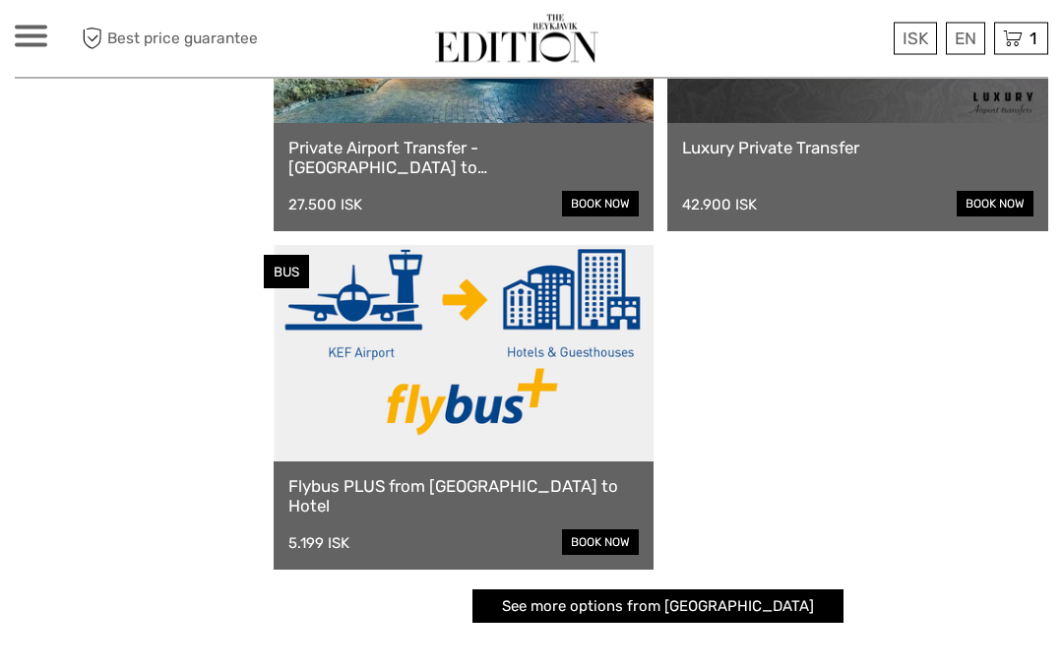
click at [628, 551] on link "book now" at bounding box center [600, 543] width 77 height 26
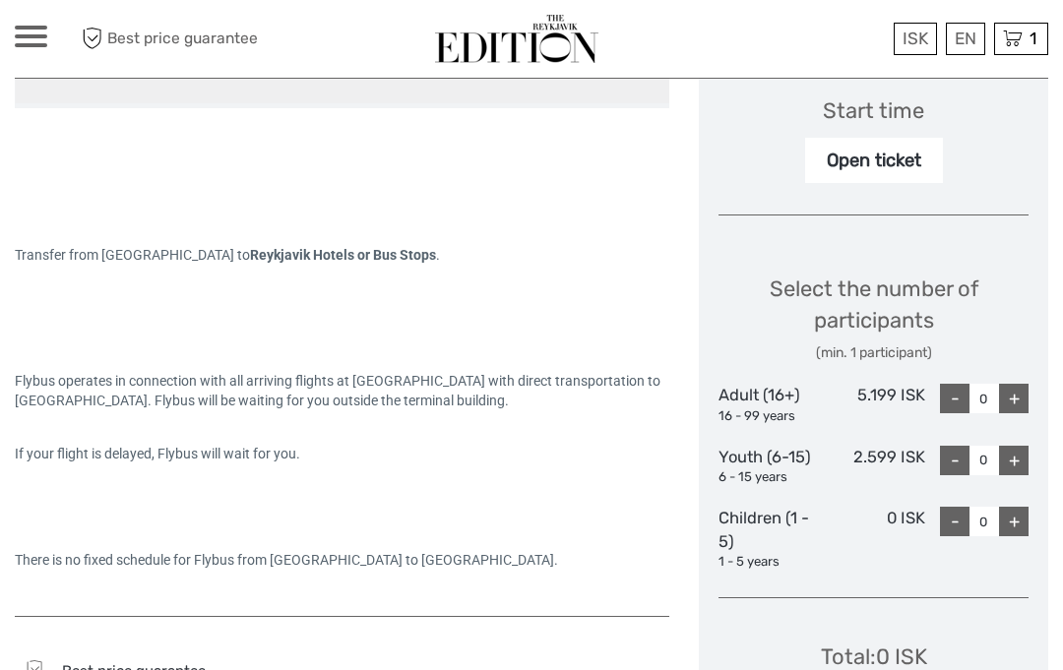
scroll to position [657, 0]
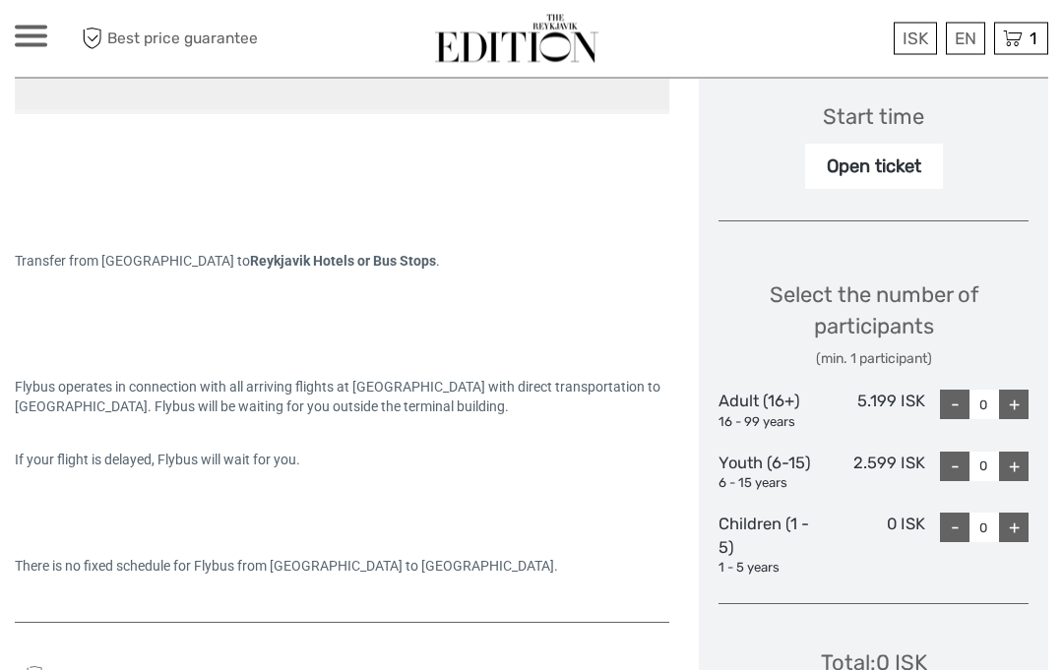
click at [1016, 406] on div "+" at bounding box center [1014, 406] width 30 height 30
click at [1009, 399] on div "+" at bounding box center [1014, 405] width 30 height 30
type input "2"
click at [1014, 462] on div "+" at bounding box center [1014, 467] width 30 height 30
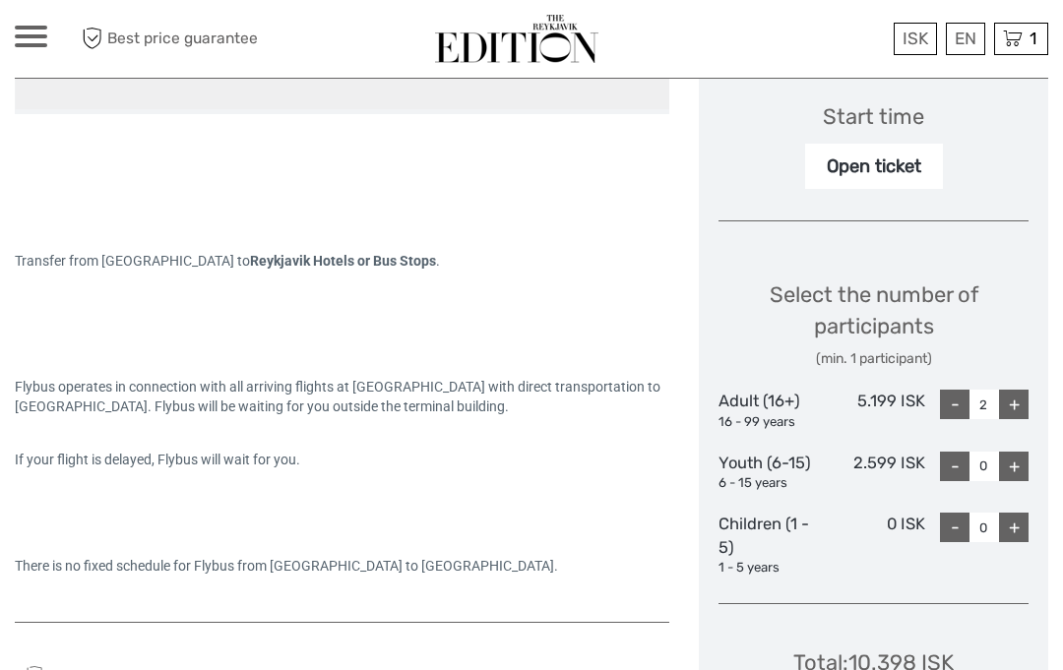
type input "1"
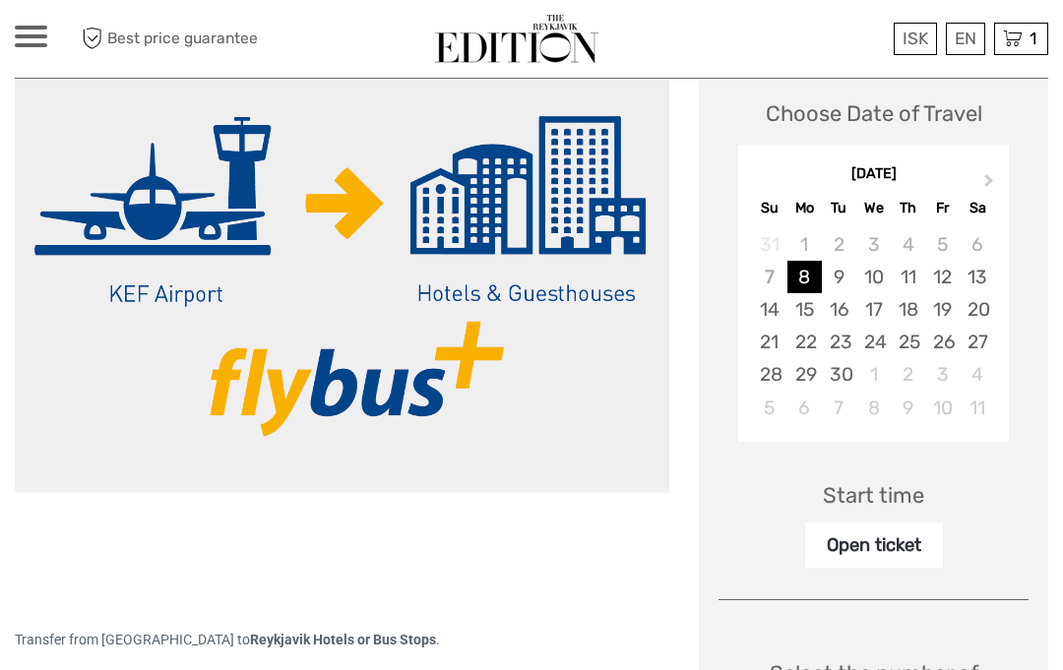
scroll to position [268, 0]
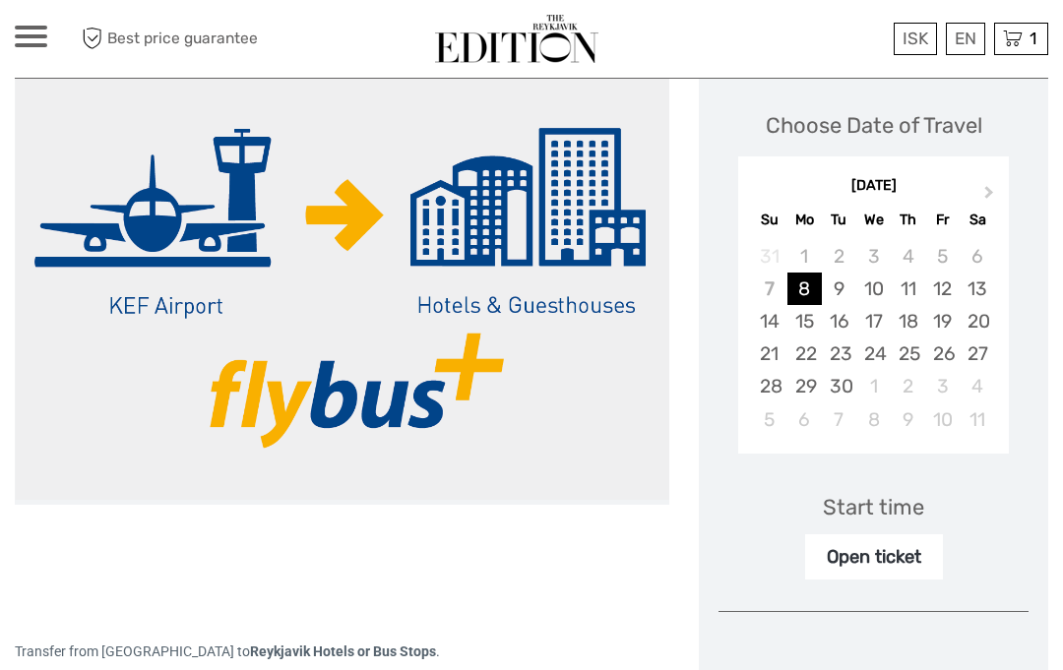
click at [908, 285] on div "11" at bounding box center [907, 289] width 34 height 32
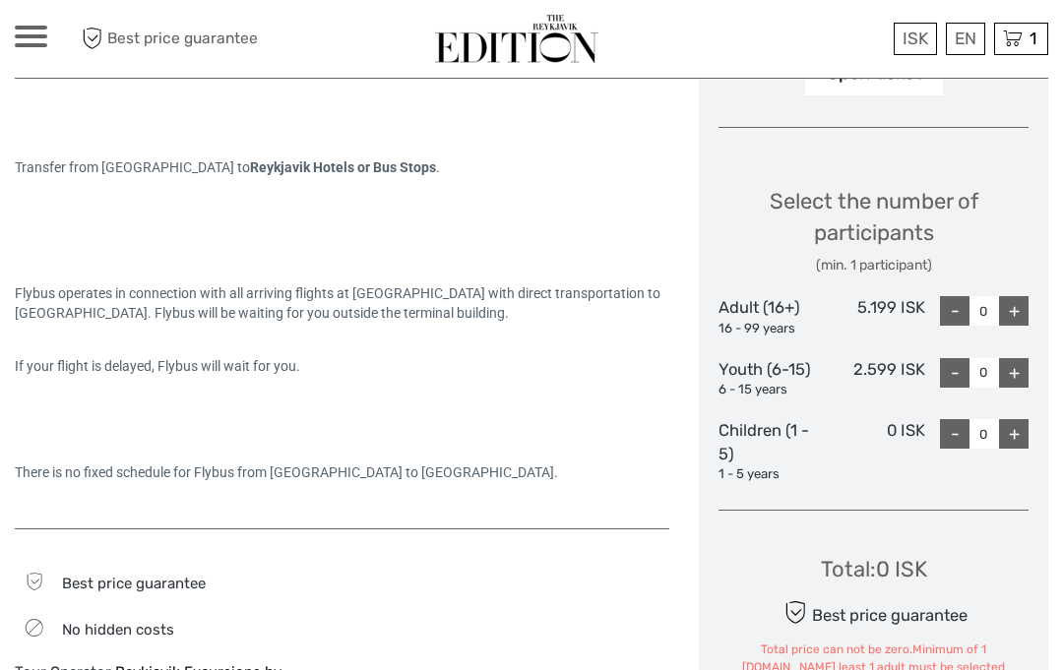
scroll to position [751, 0]
click at [1022, 307] on div "+" at bounding box center [1014, 312] width 30 height 30
click at [1025, 296] on div "+" at bounding box center [1014, 311] width 30 height 30
type input "2"
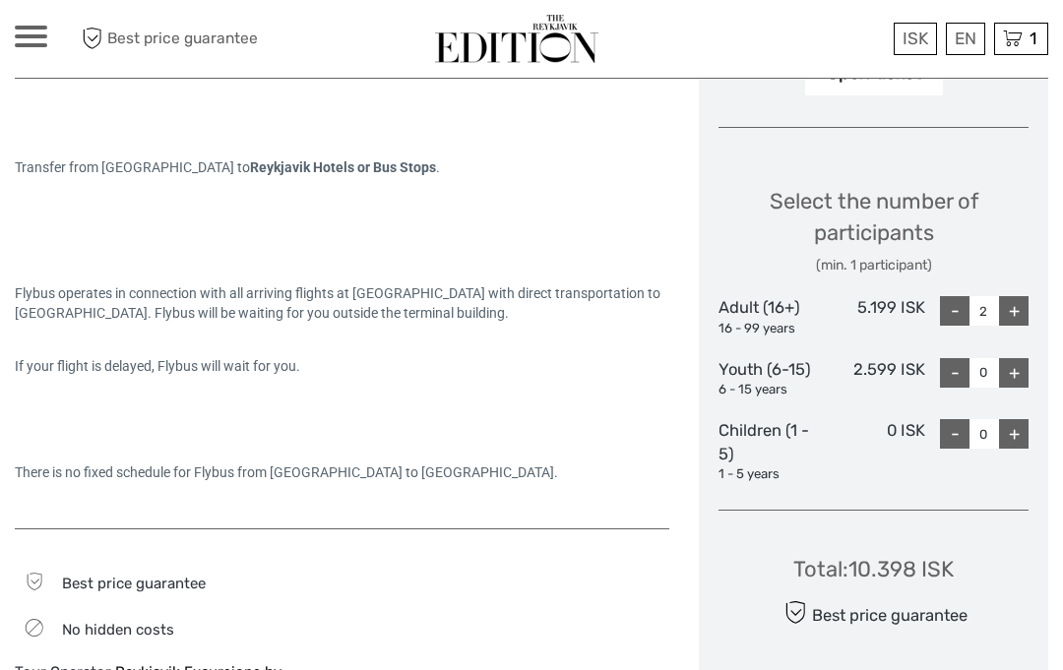
click at [1019, 359] on div "+" at bounding box center [1014, 373] width 30 height 30
type input "1"
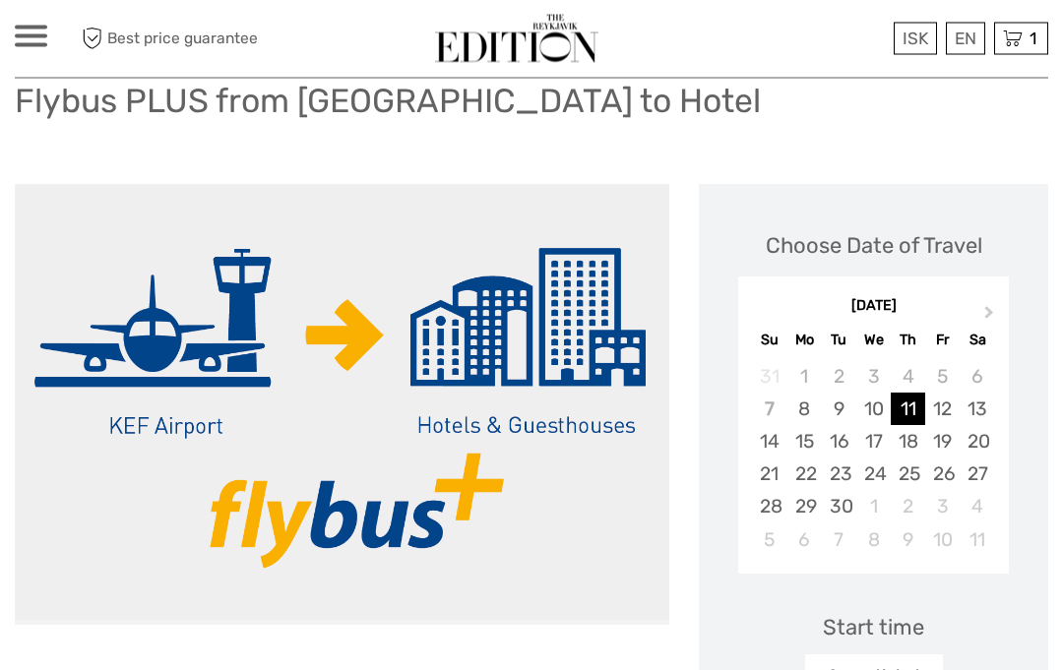
scroll to position [0, 0]
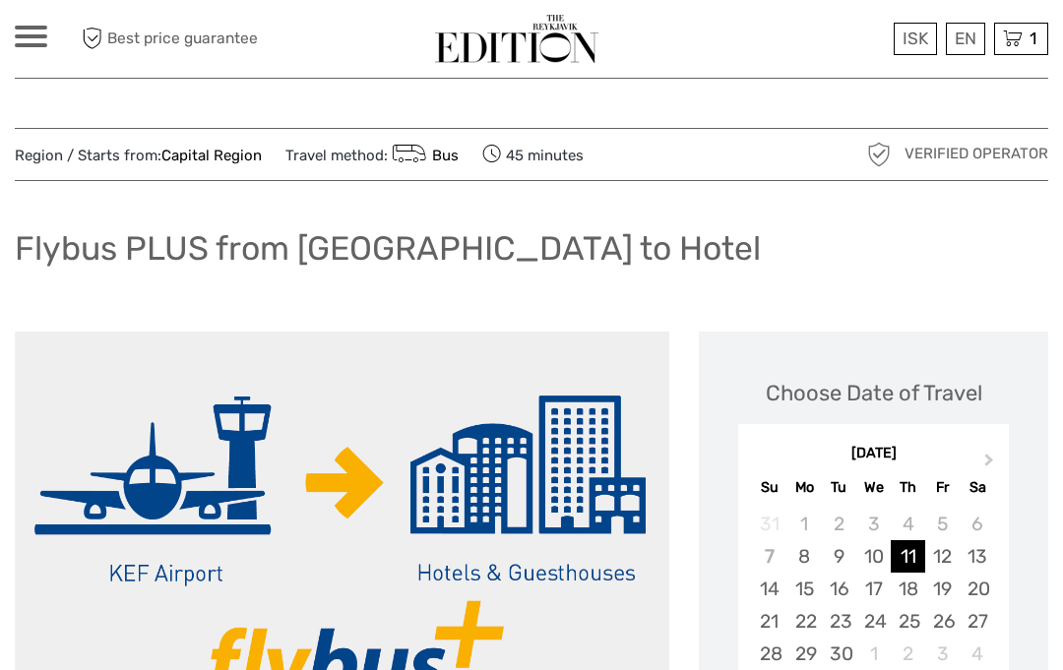
click at [30, 26] on span at bounding box center [31, 28] width 32 height 4
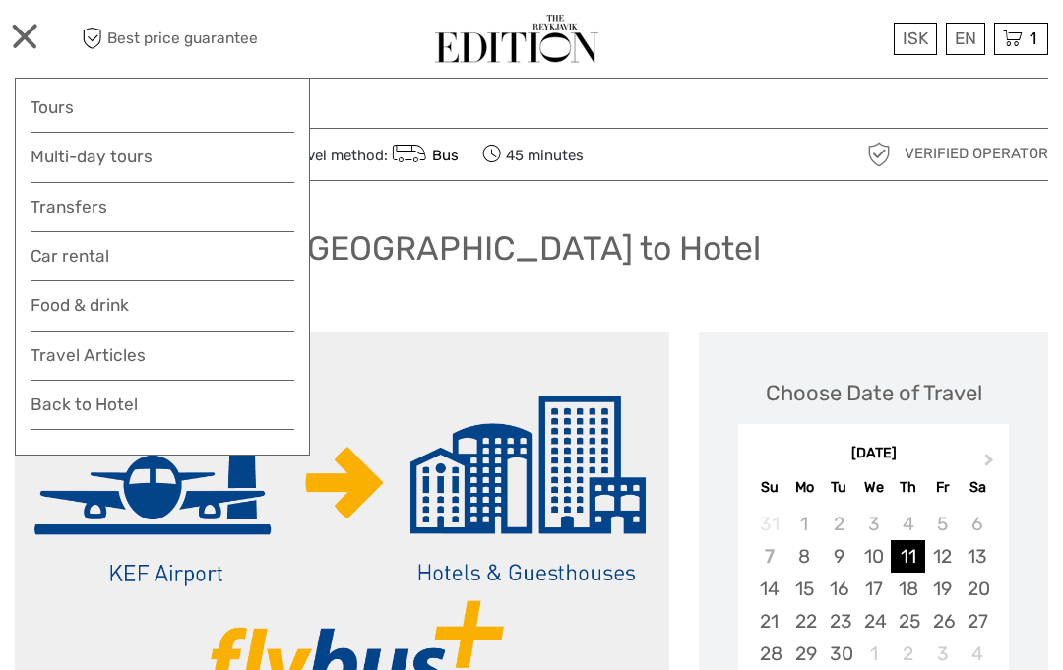
click at [116, 296] on link "Food & drink" at bounding box center [162, 310] width 264 height 39
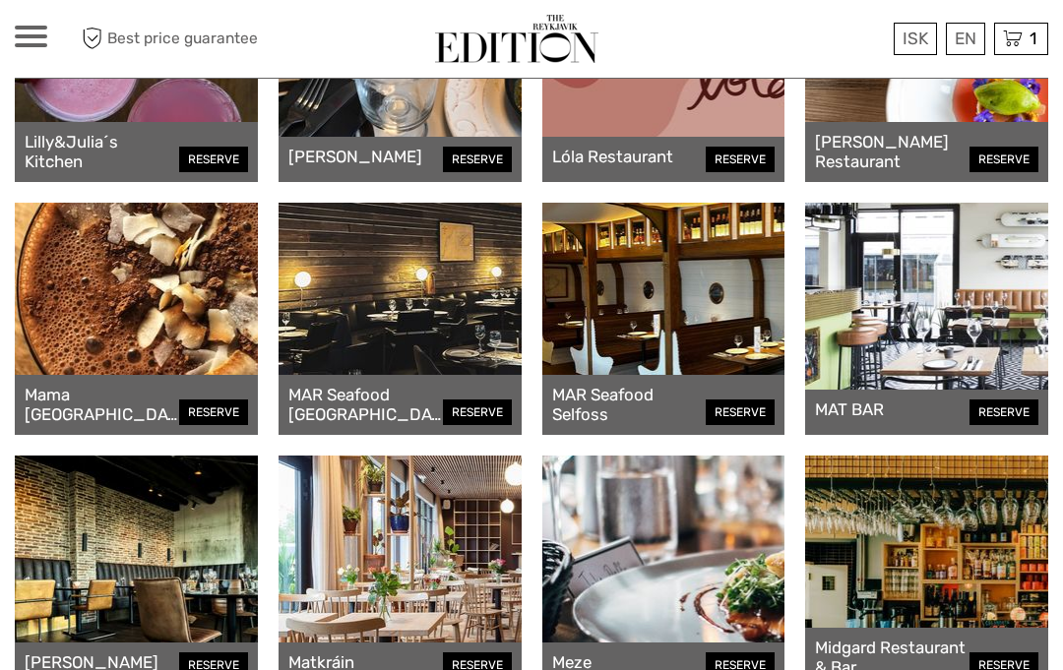
scroll to position [6787, 0]
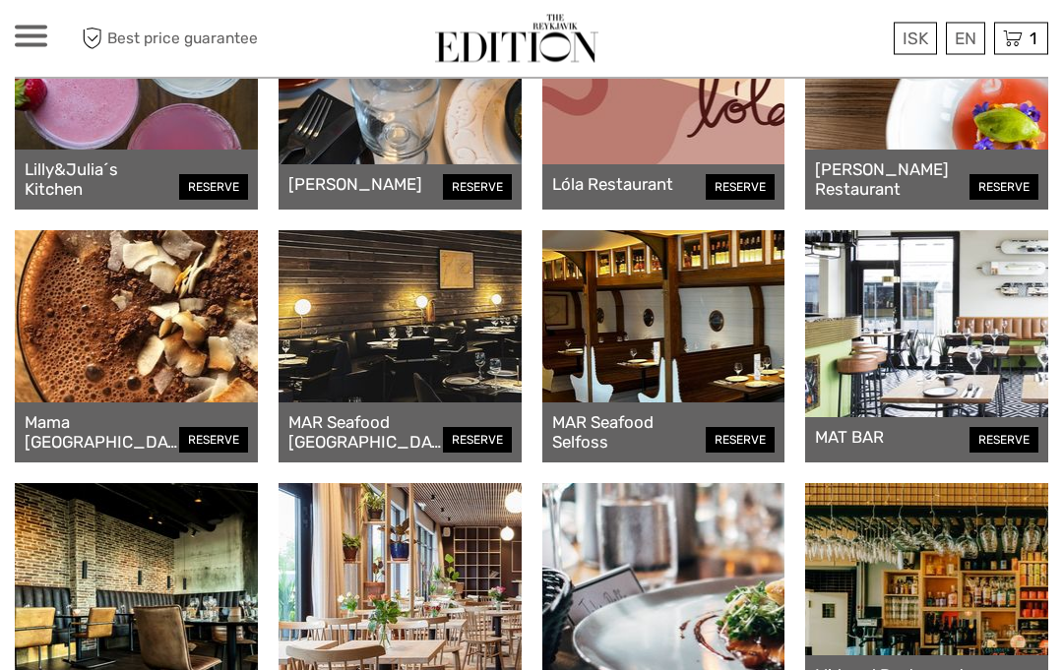
click at [23, 51] on div "ISK ISK € $ £ EN English Español Deutsch Tours Multi-day tours Transfers Car re…" at bounding box center [31, 39] width 32 height 27
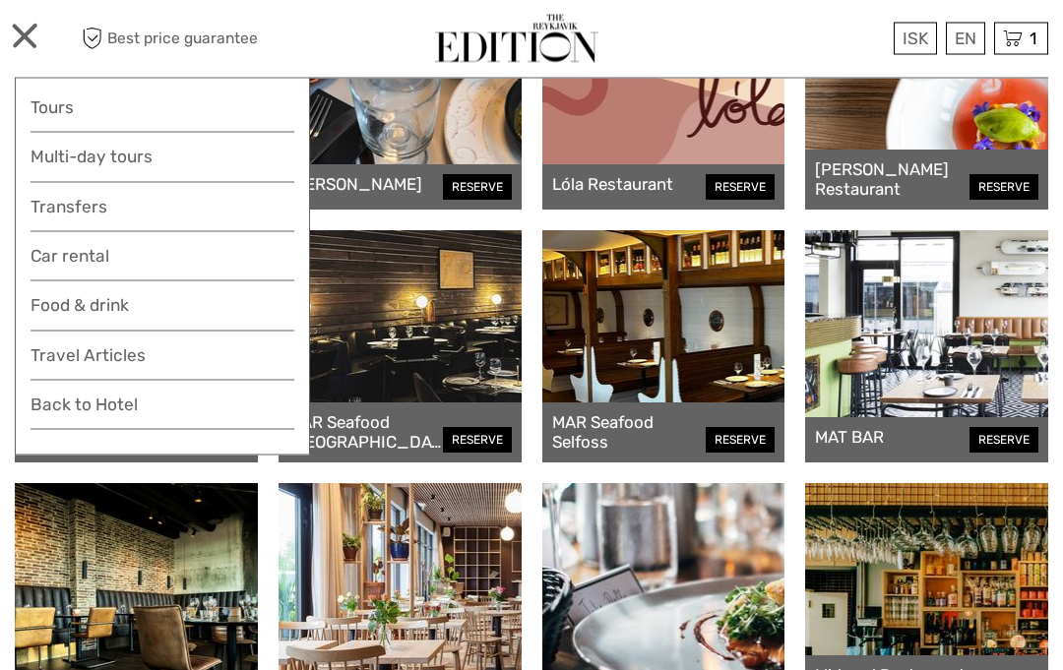
scroll to position [6788, 0]
click at [133, 354] on link "Travel Articles" at bounding box center [162, 360] width 264 height 39
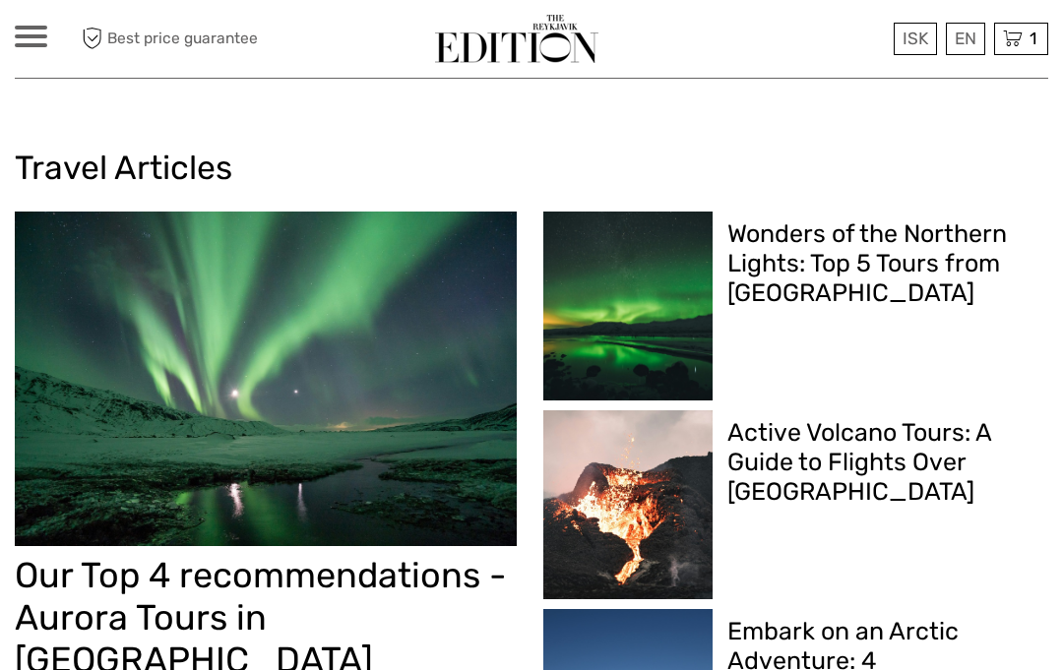
click at [290, 558] on h2 "Our Top 4 recommendations - Aurora Tours in [GEOGRAPHIC_DATA]" at bounding box center [266, 618] width 502 height 128
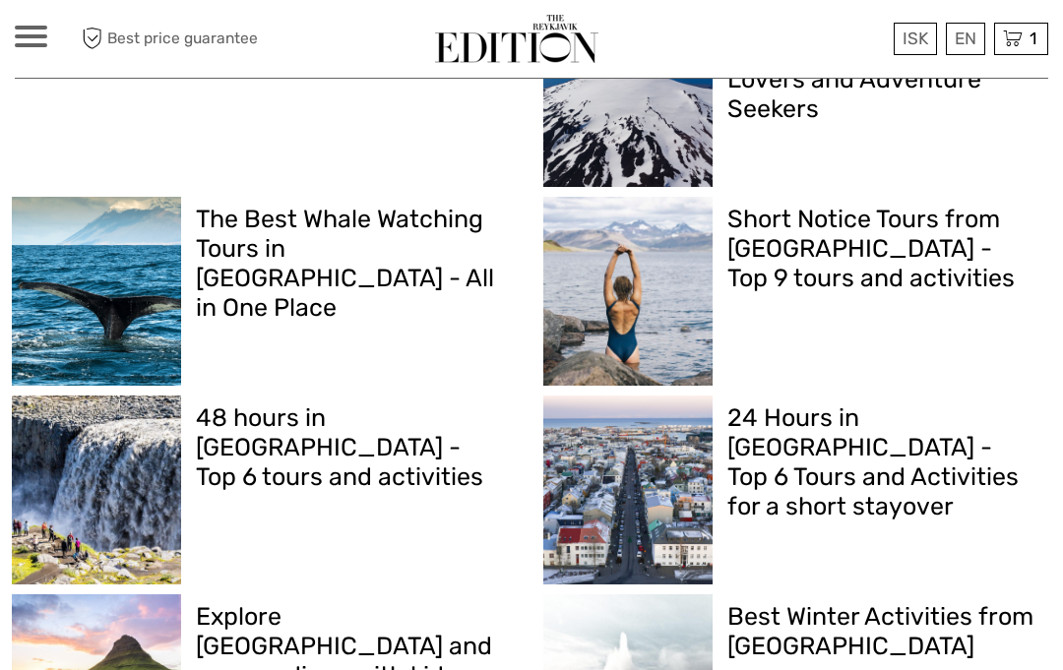
scroll to position [1443, 0]
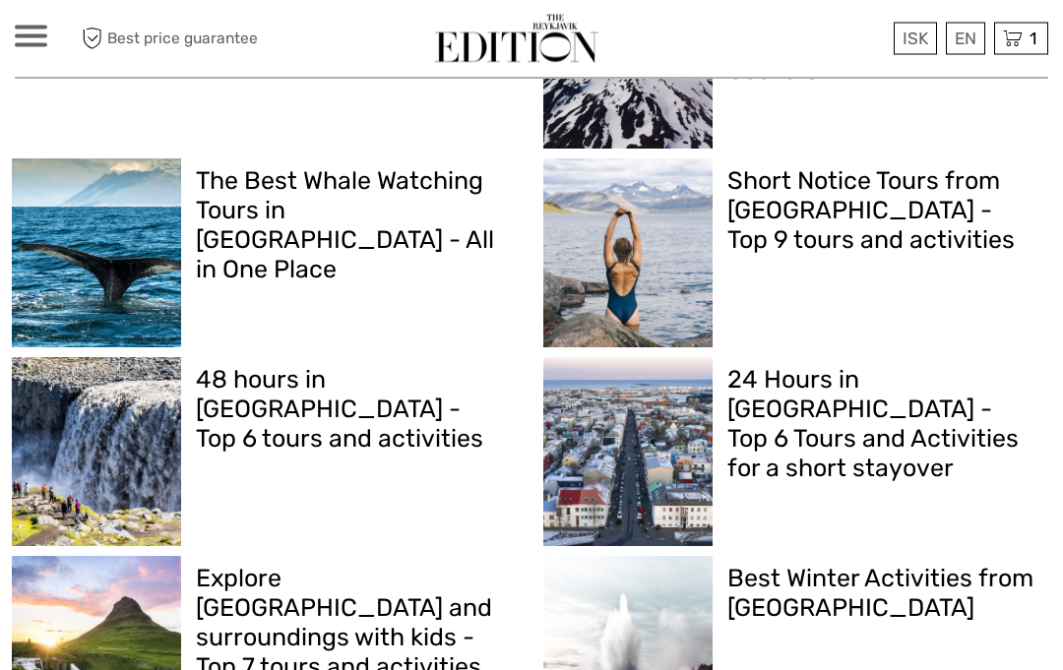
click at [727, 405] on h2 "24 Hours in [GEOGRAPHIC_DATA] - Top 6 Tours and Activities for a short stayover" at bounding box center [881, 425] width 309 height 118
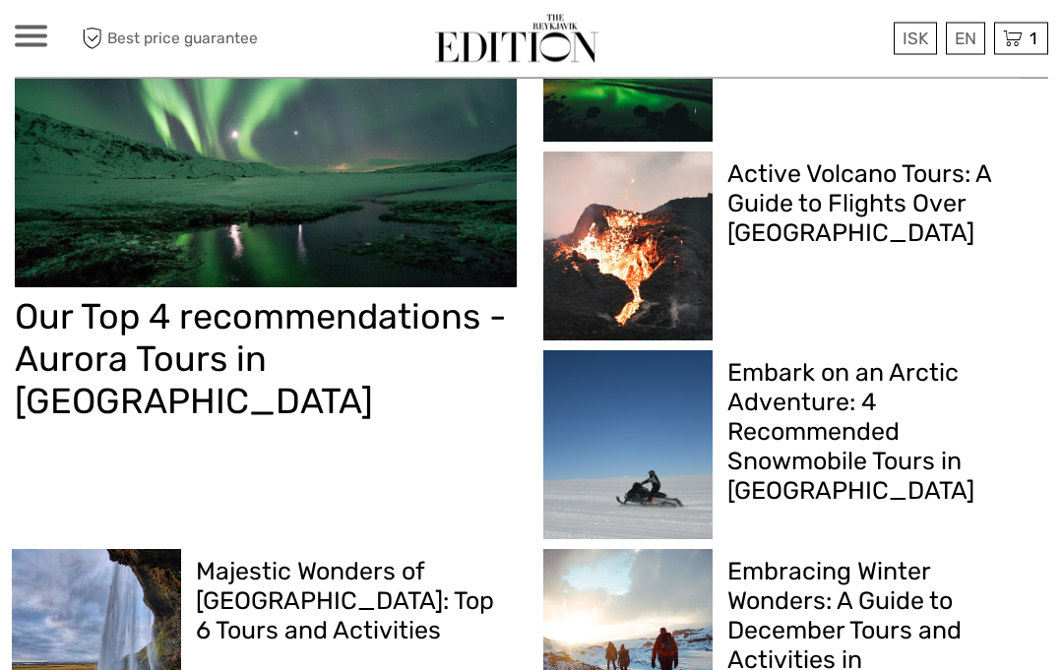
scroll to position [268, 0]
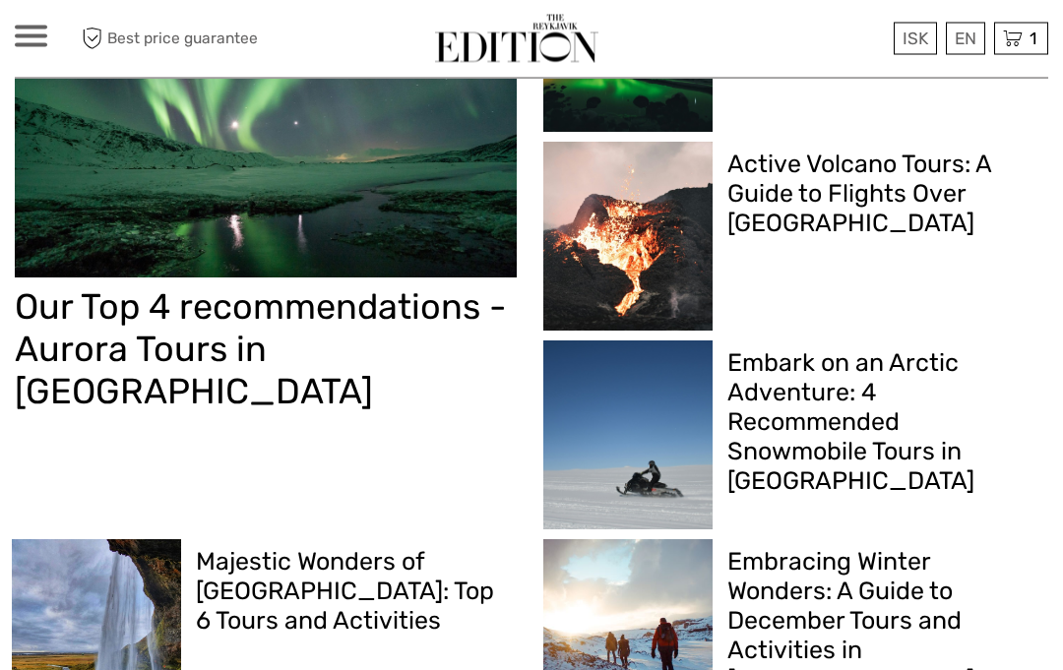
click at [1048, 143] on div "Active Volcano Tours: A Guide to Flights Over Grindavík" at bounding box center [881, 203] width 338 height 120
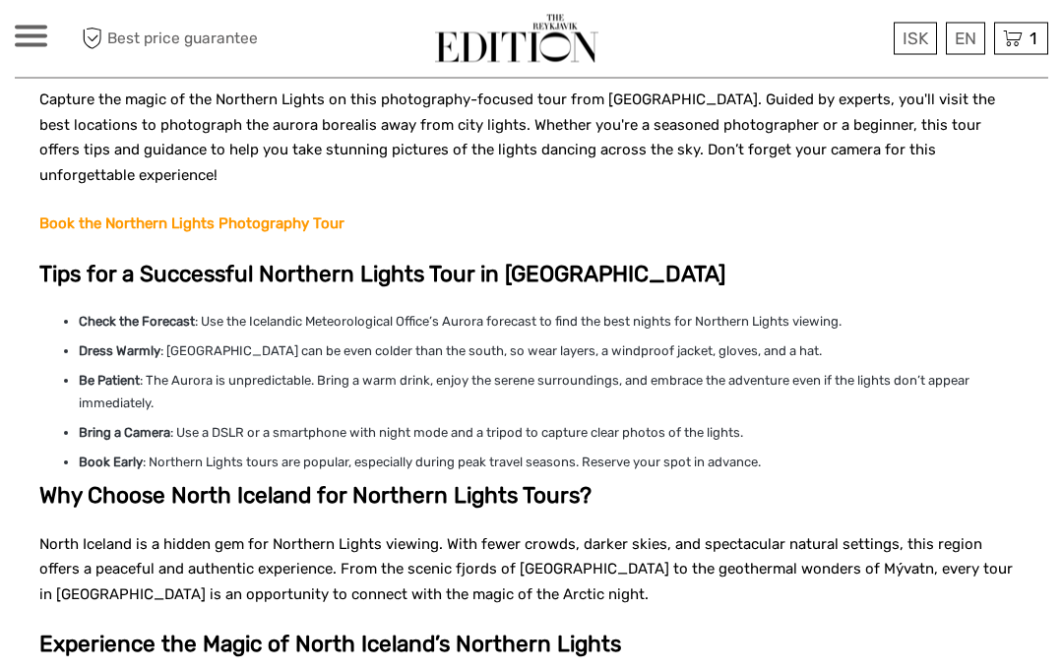
scroll to position [3058, 0]
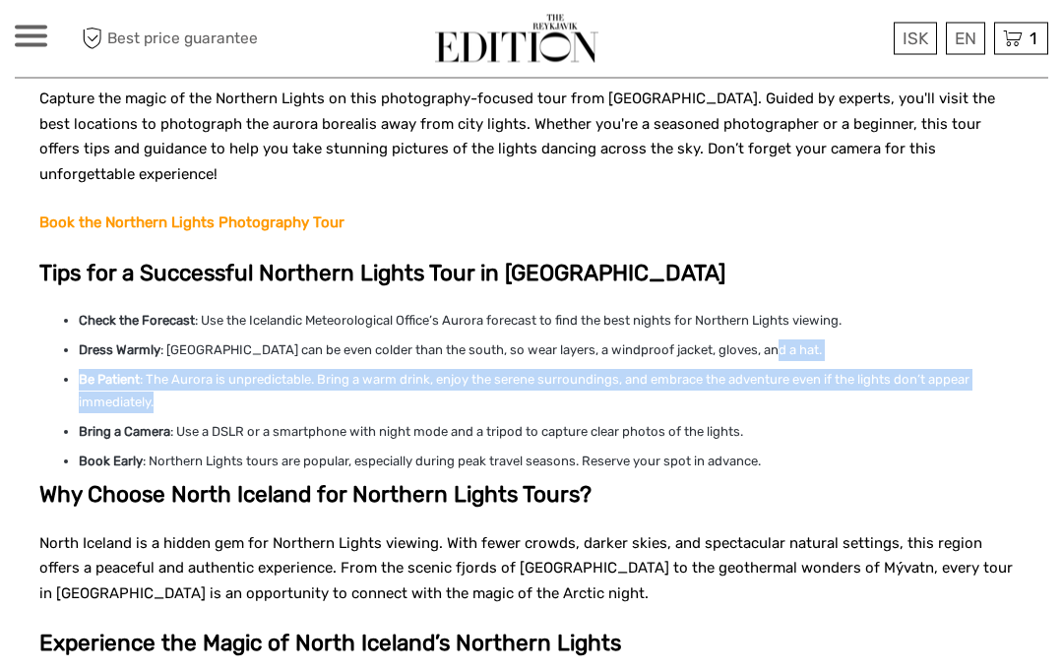
click at [1003, 482] on h3 "Why Choose North Iceland for Northern Lights Tours?" at bounding box center [531, 495] width 984 height 27
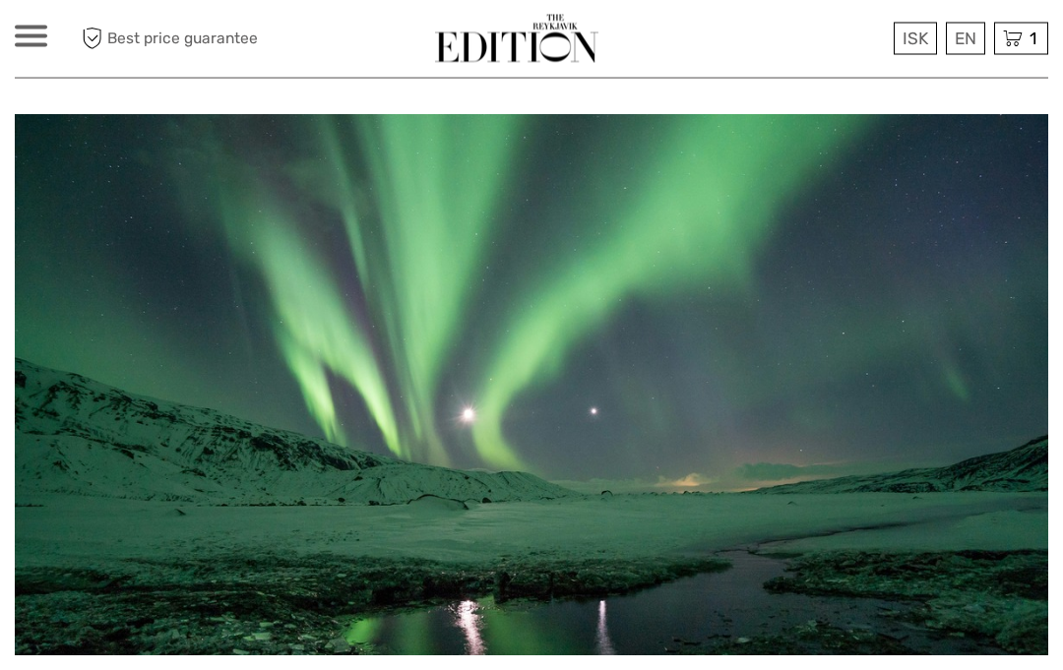
scroll to position [0, 0]
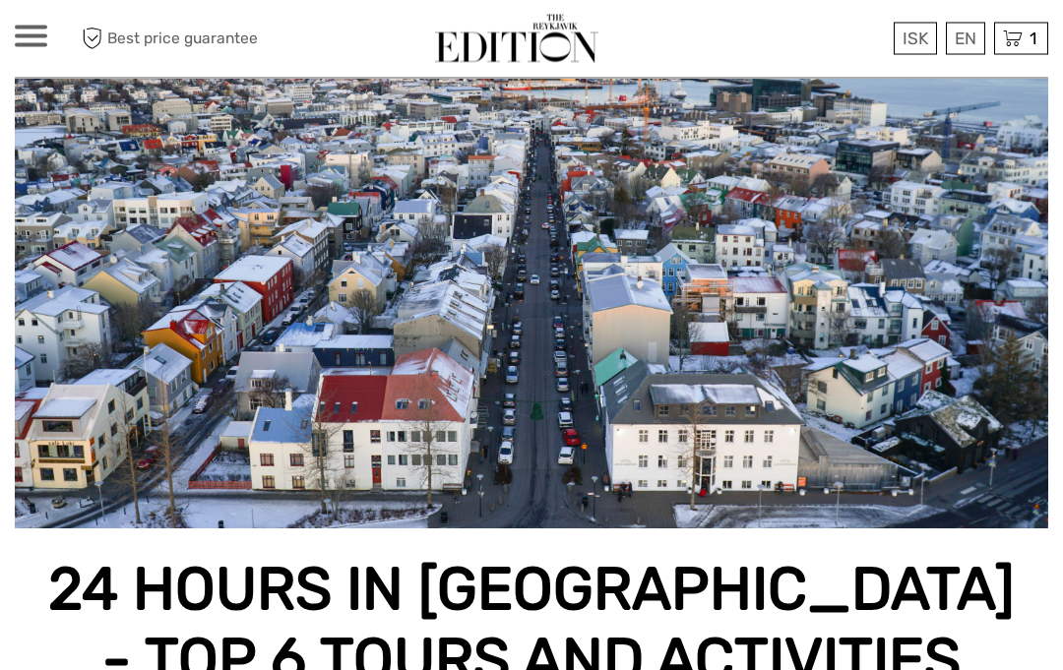
scroll to position [84, 0]
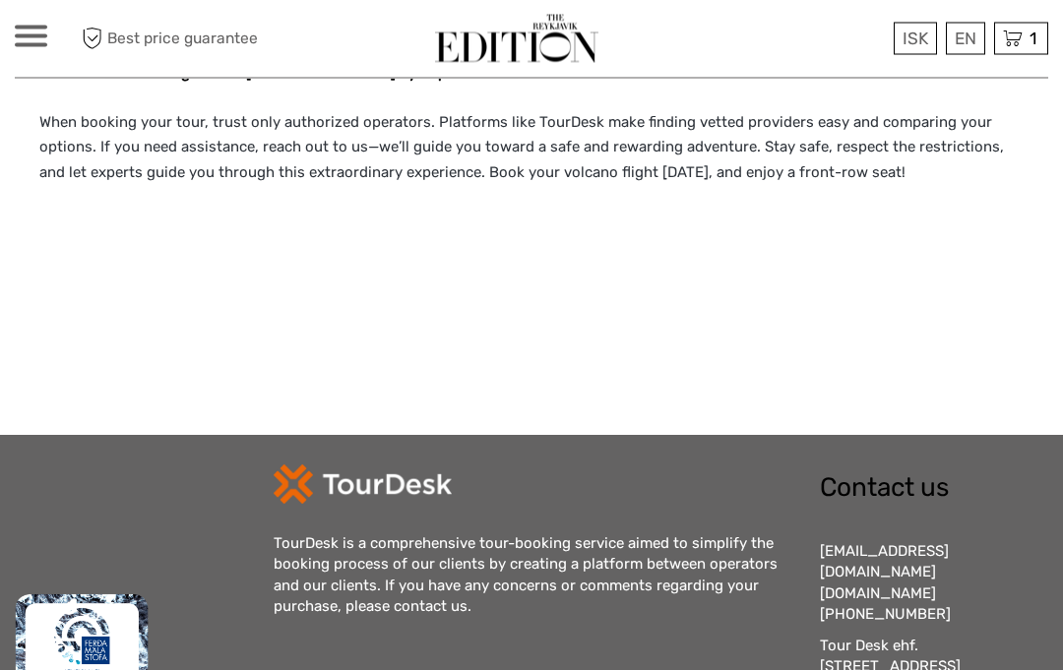
scroll to position [4907, 0]
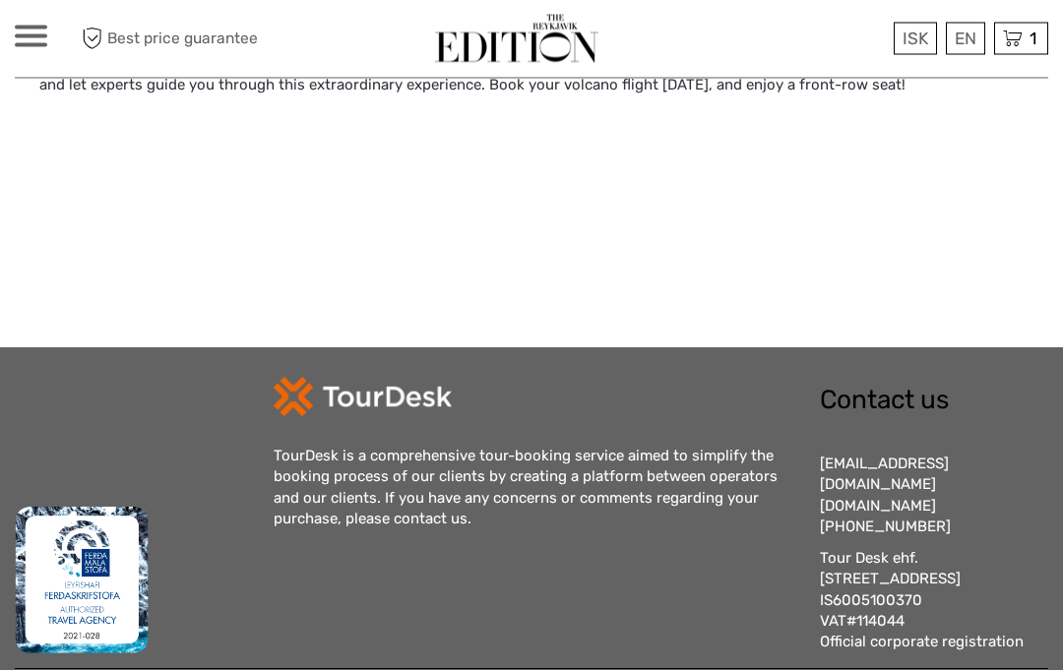
click at [45, 31] on div at bounding box center [31, 37] width 32 height 22
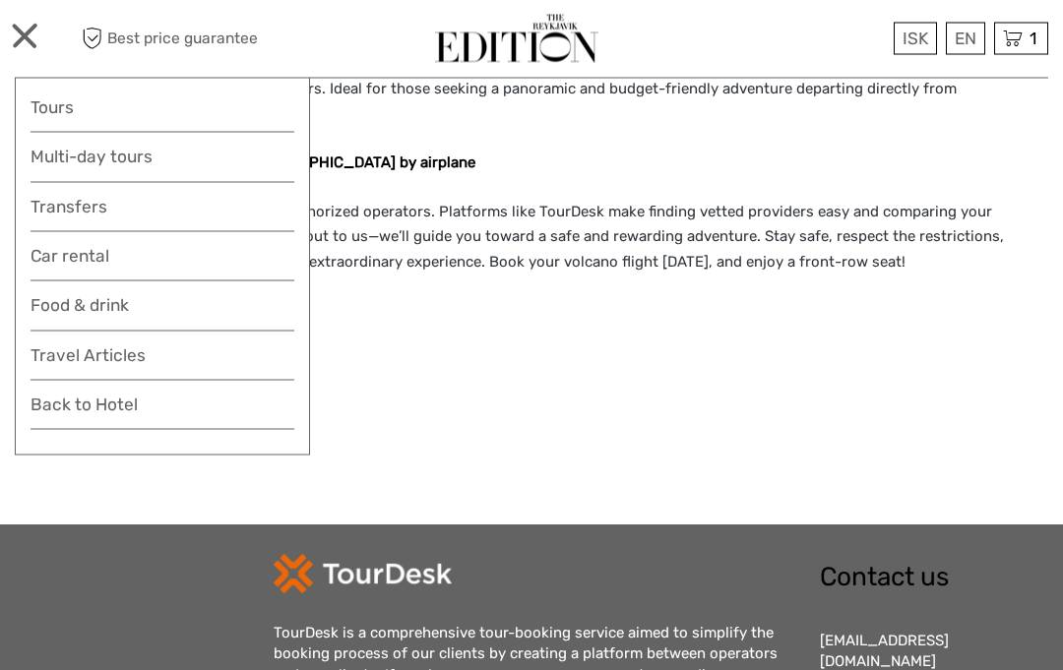
scroll to position [4730, 0]
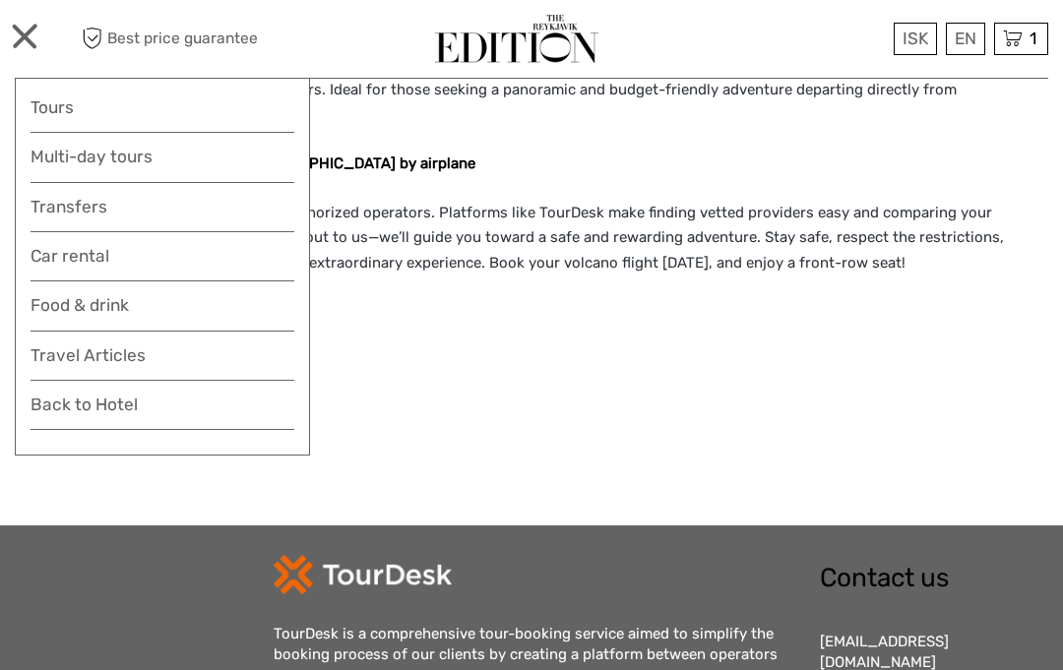
click at [172, 194] on link "Transfers" at bounding box center [162, 207] width 264 height 29
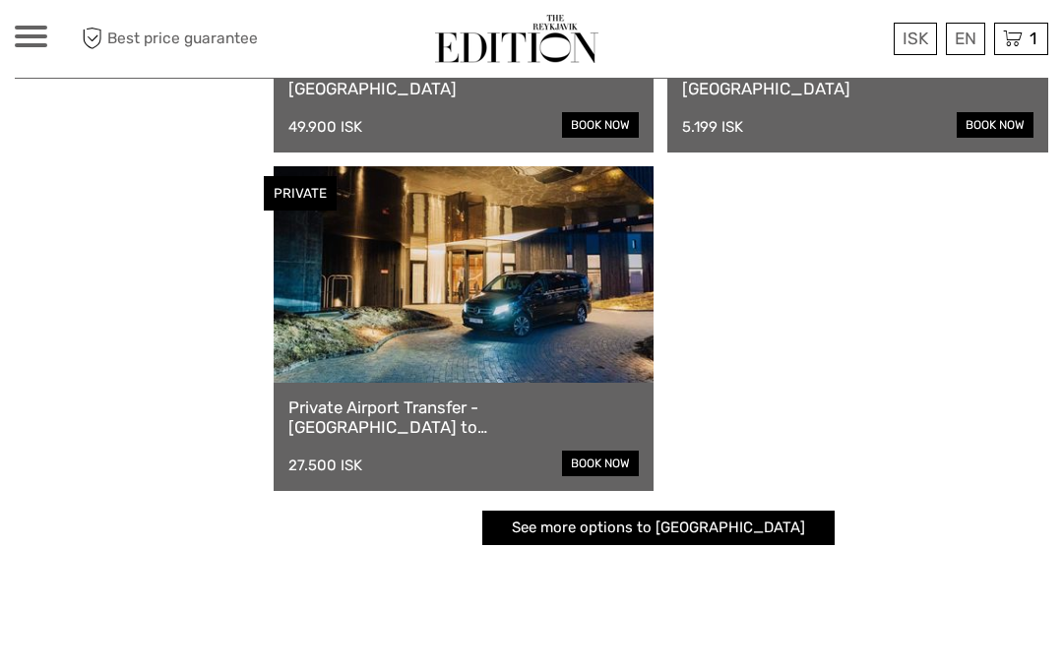
scroll to position [1135, 0]
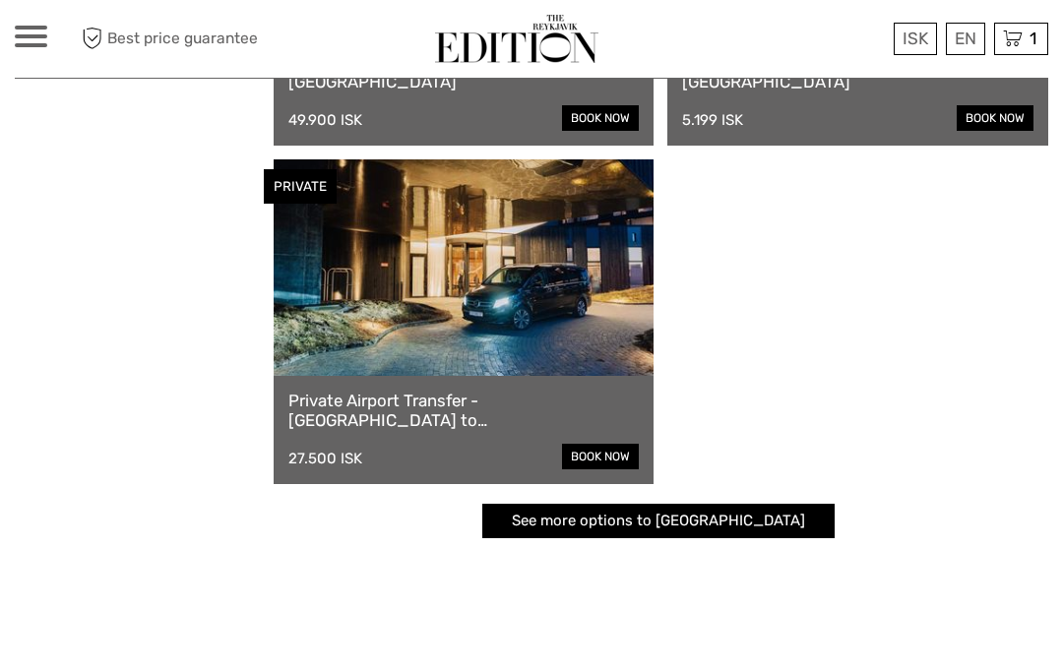
click at [625, 451] on link "book now" at bounding box center [600, 457] width 77 height 26
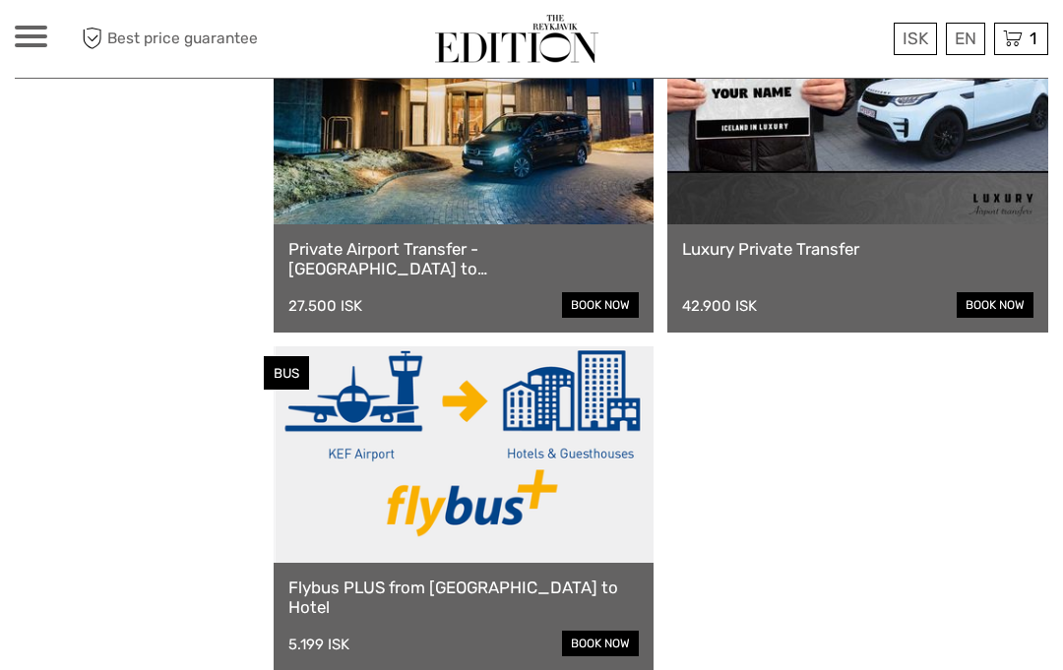
scroll to position [182, 0]
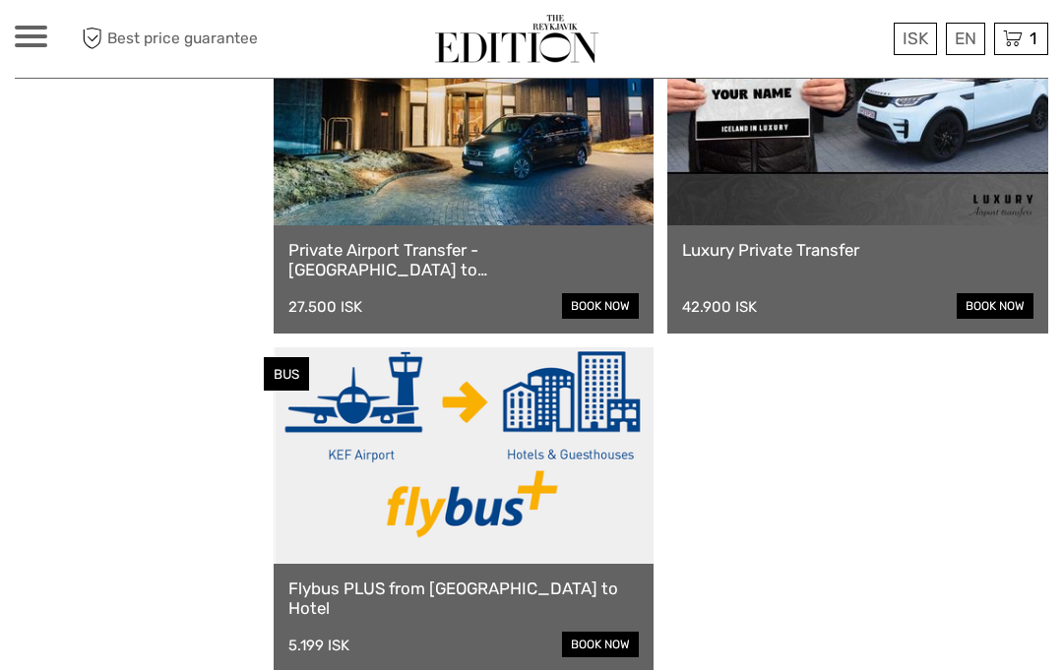
click at [618, 637] on link "book now" at bounding box center [600, 645] width 77 height 26
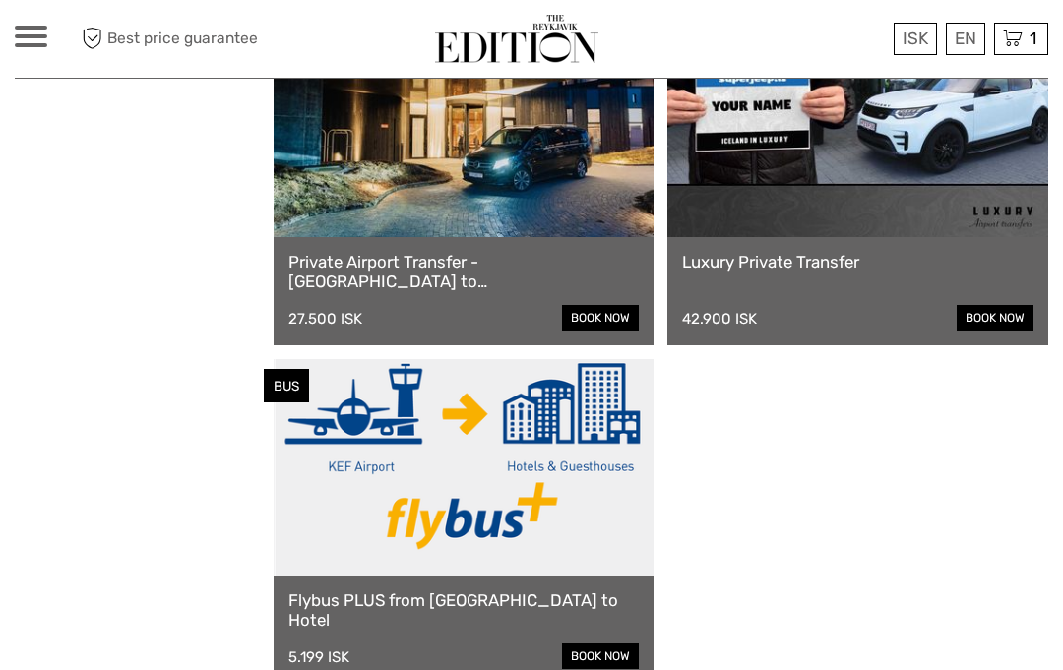
scroll to position [0, 0]
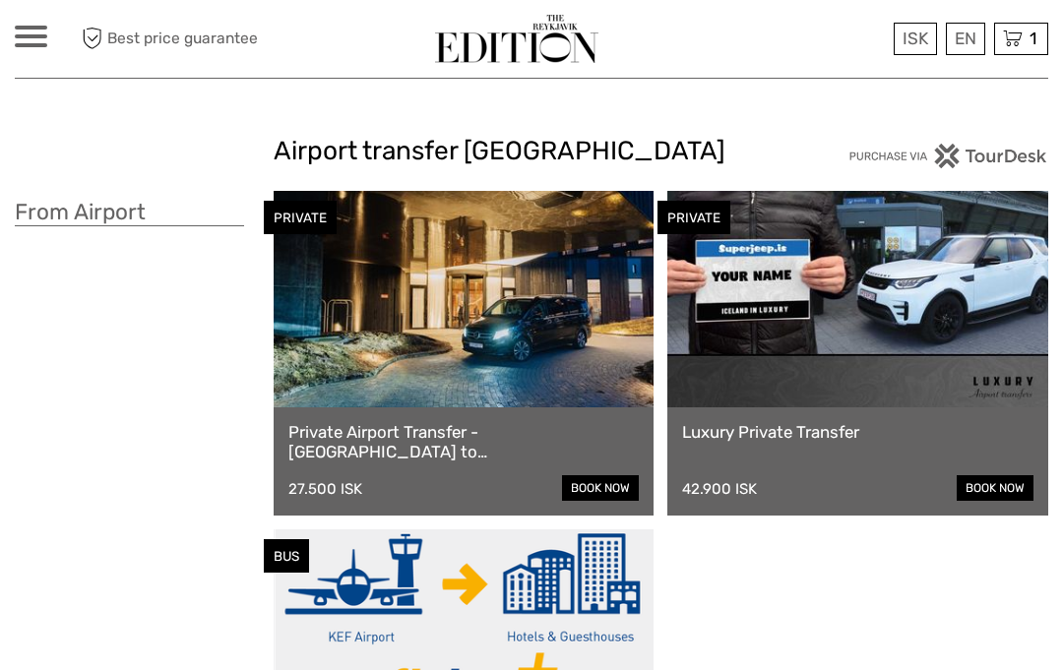
click at [15, 18] on div "ISK ISK € $ £ EN English Español Deutsch Tours Multi-day tours Transfers Car re…" at bounding box center [144, 39] width 259 height 48
click at [41, 44] on span at bounding box center [31, 45] width 32 height 4
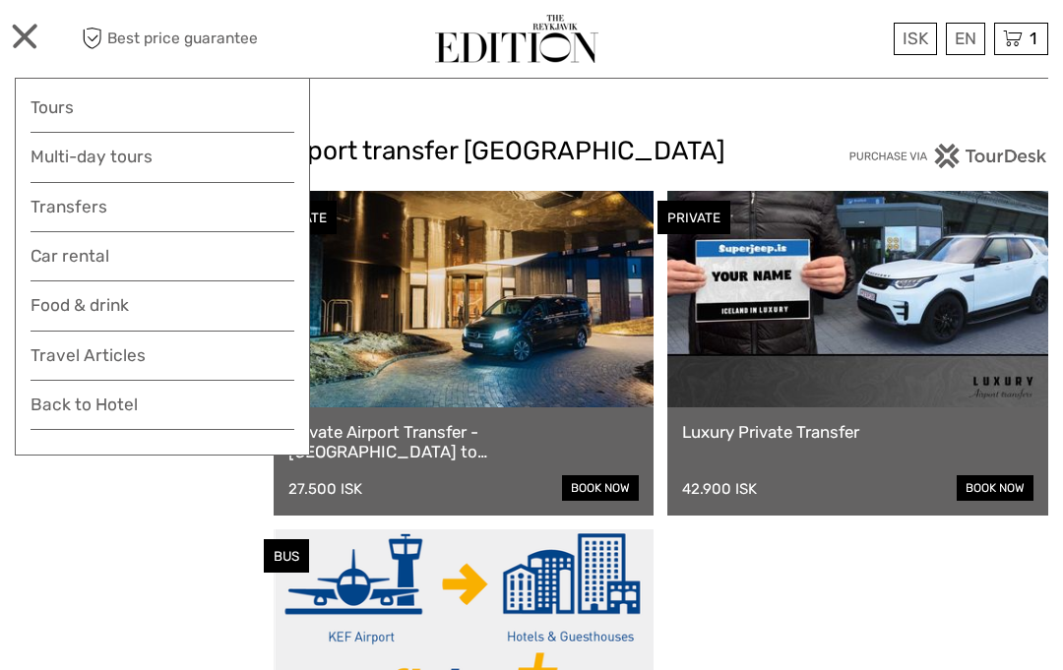
click at [131, 209] on link "Transfers" at bounding box center [162, 207] width 264 height 29
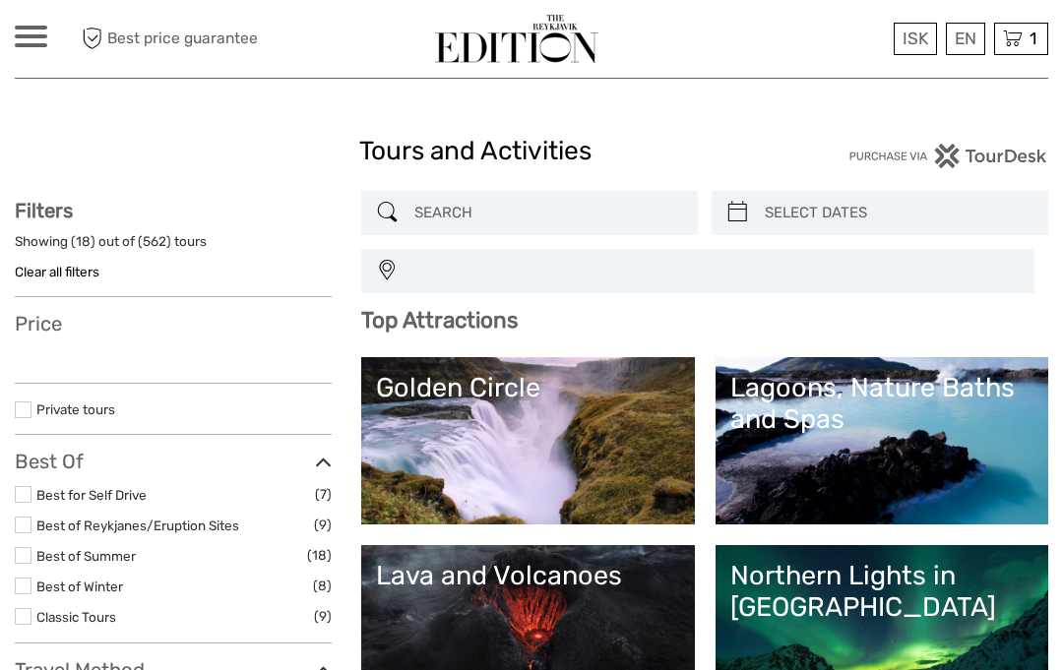
select select
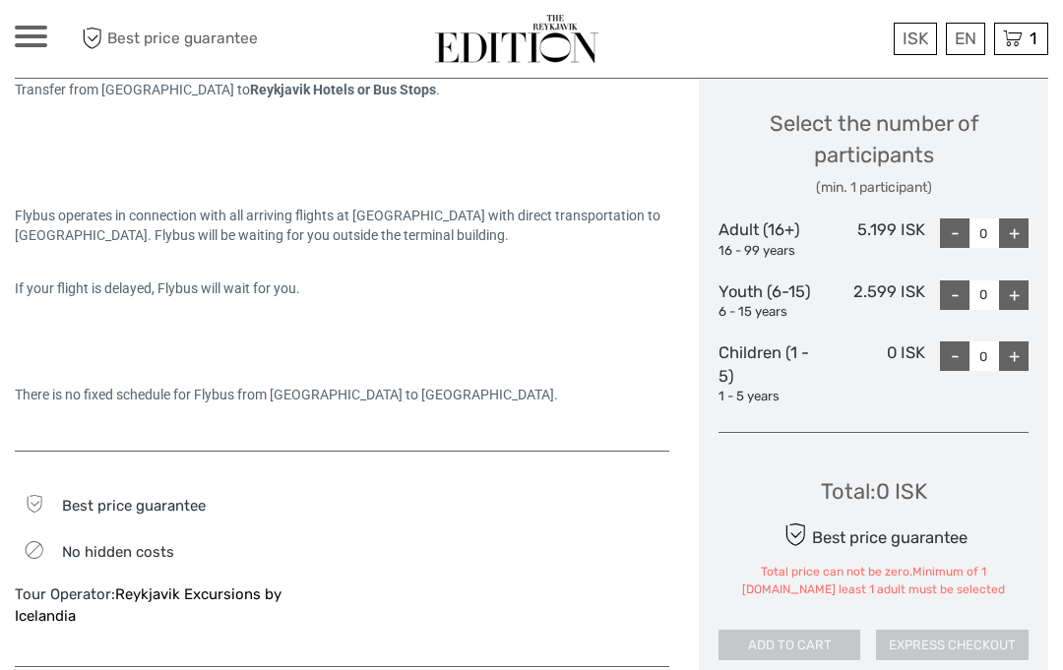
scroll to position [827, 0]
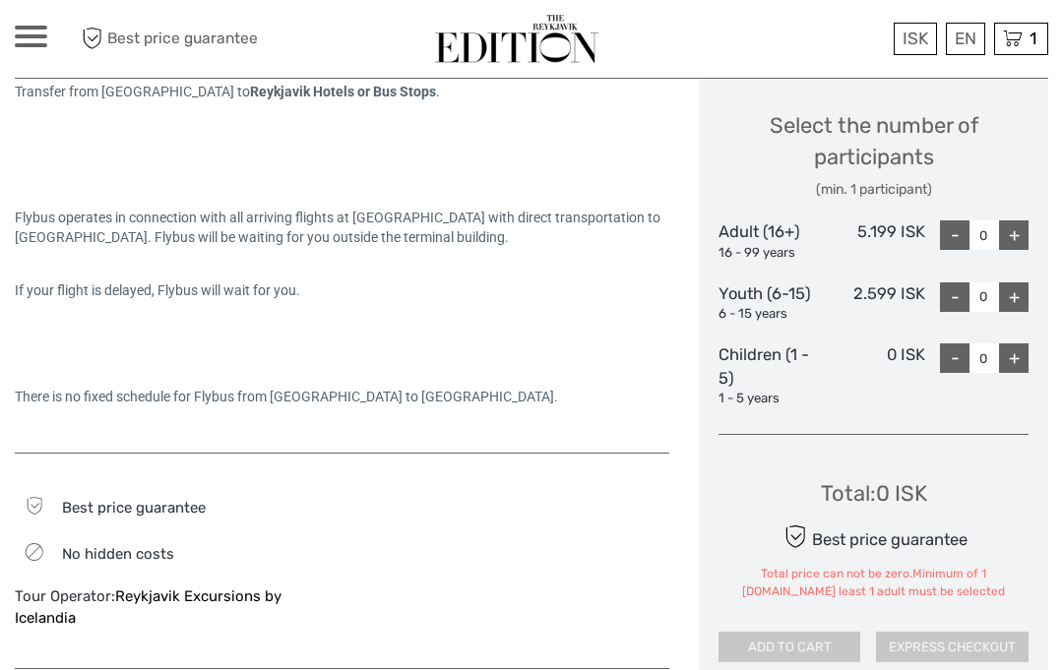
click at [1022, 225] on div "+" at bounding box center [1014, 235] width 30 height 30
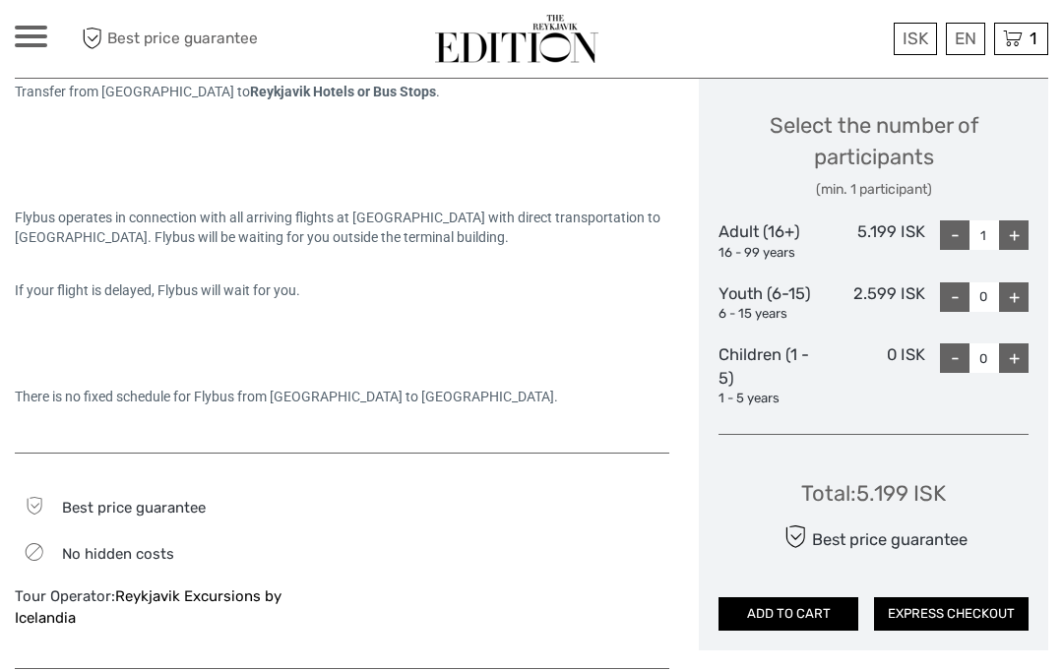
click at [1024, 230] on div "+" at bounding box center [1014, 235] width 30 height 30
type input "2"
click at [1021, 289] on div "+" at bounding box center [1014, 297] width 30 height 30
type input "1"
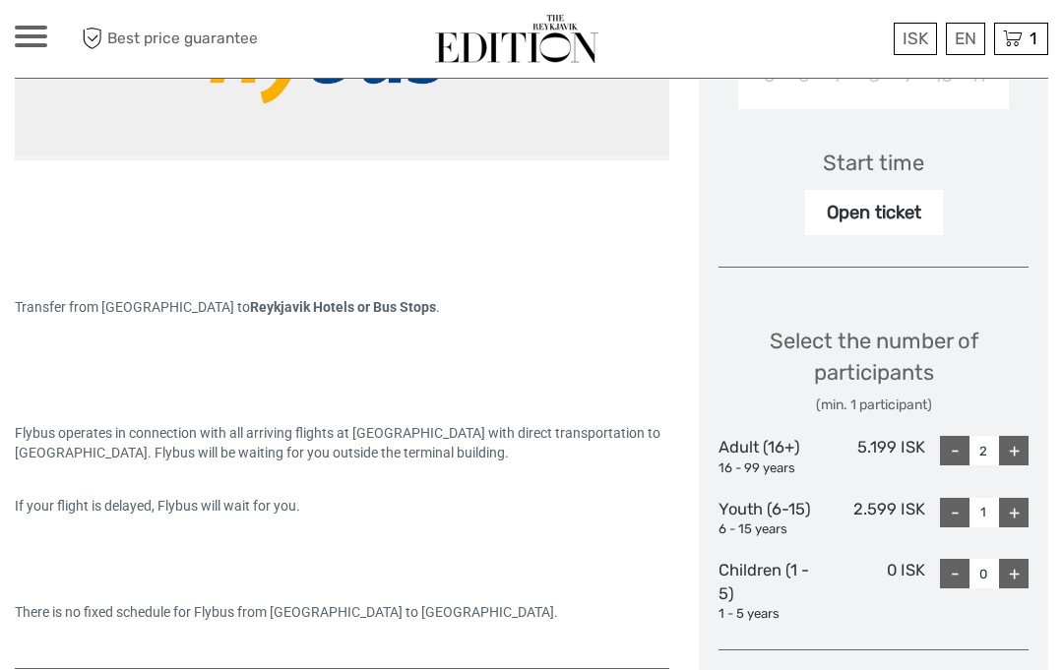
scroll to position [0, 0]
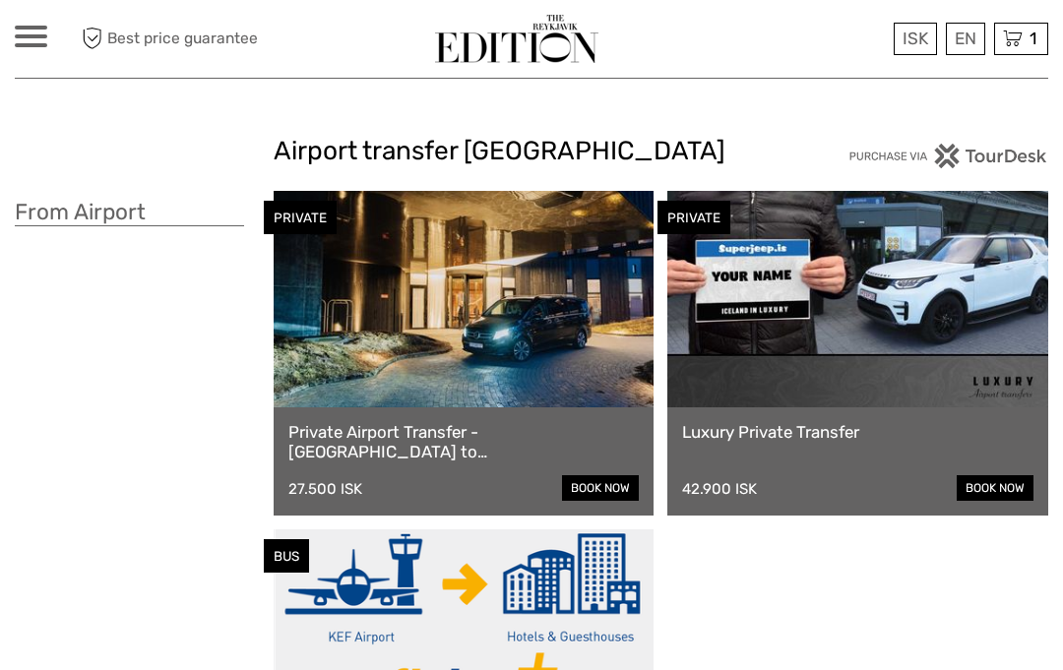
click at [35, 51] on div "ISK ISK € $ £ EN English Español Deutsch Tours Multi-day tours Transfers Car re…" at bounding box center [31, 39] width 32 height 27
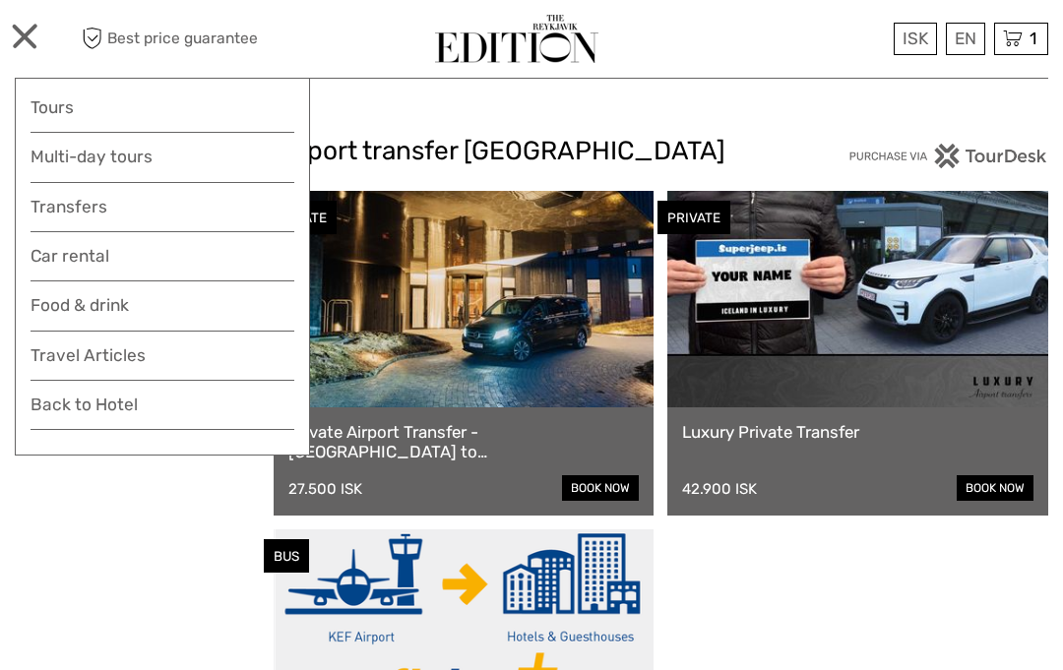
click at [79, 102] on link "Tours" at bounding box center [162, 107] width 264 height 29
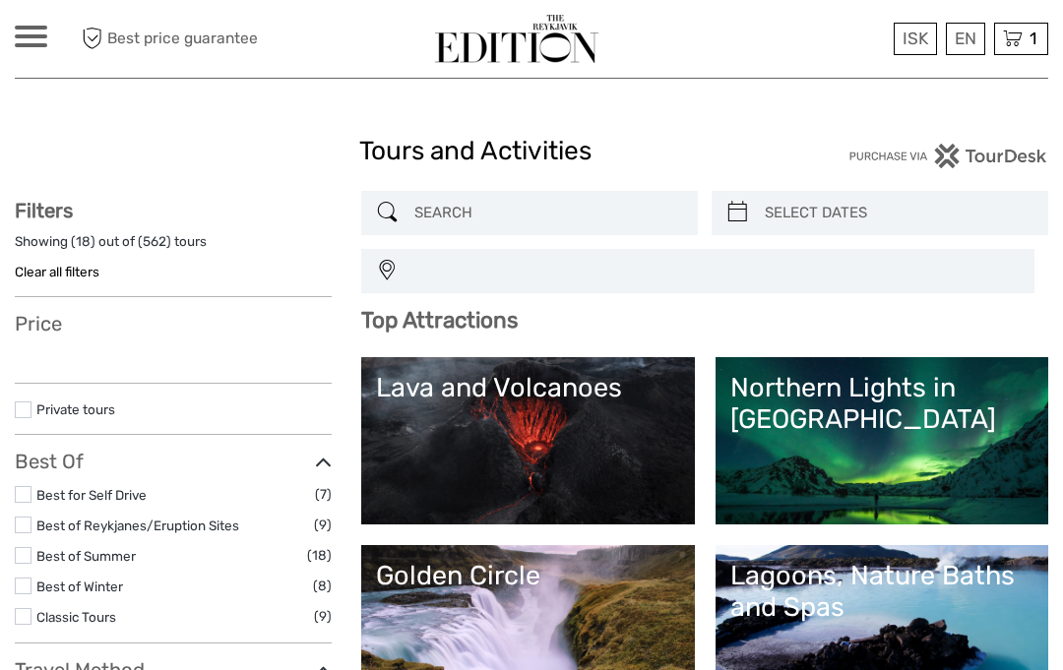
select select
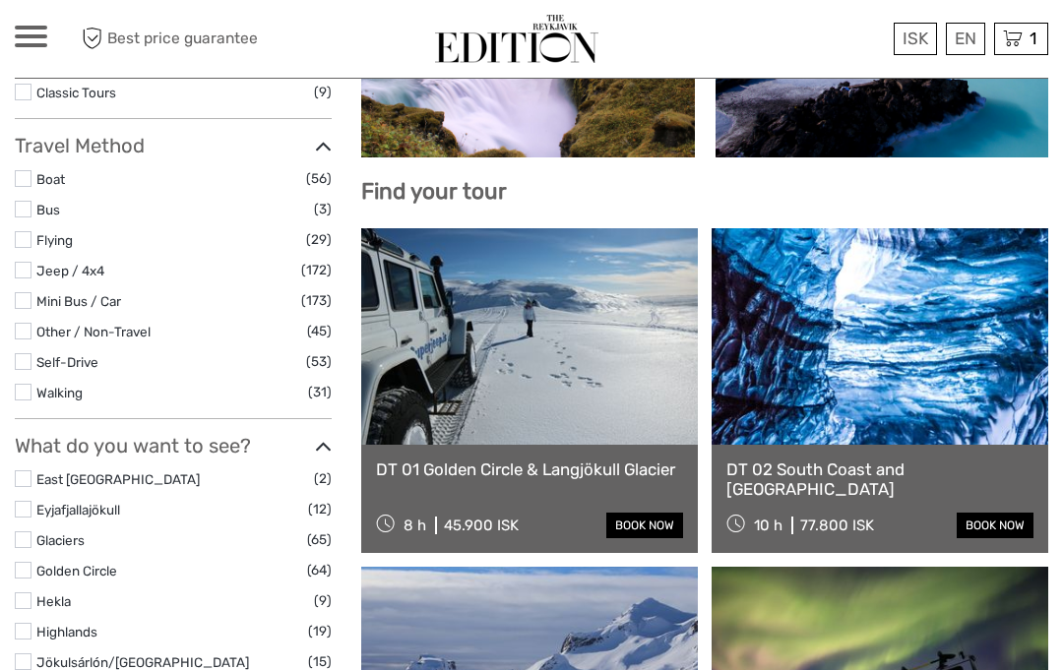
scroll to position [550, 0]
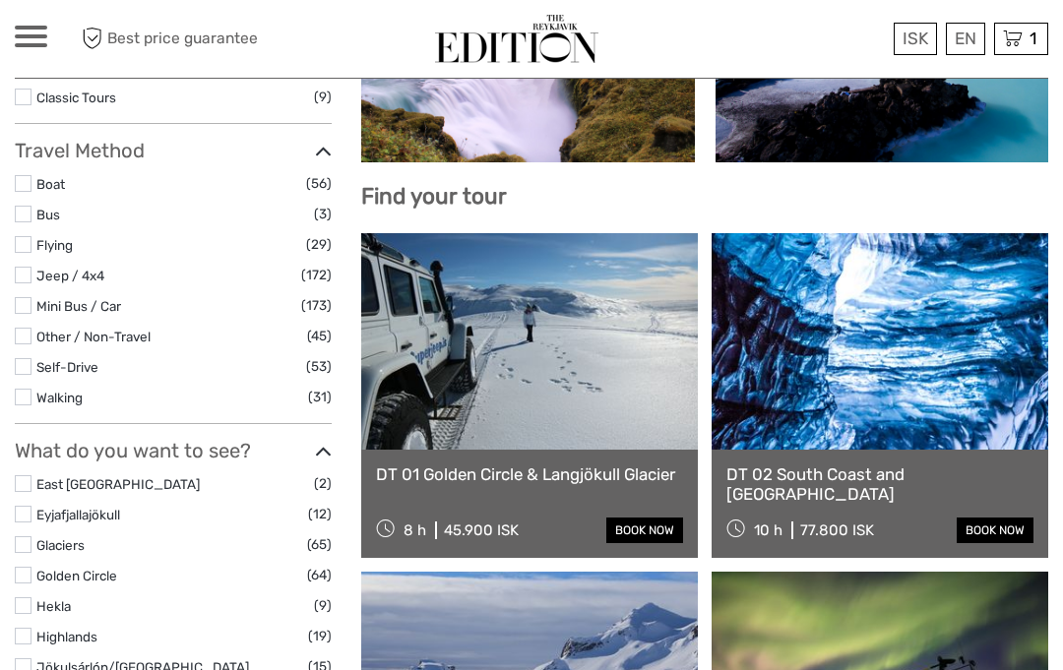
click at [952, 356] on link at bounding box center [879, 341] width 336 height 216
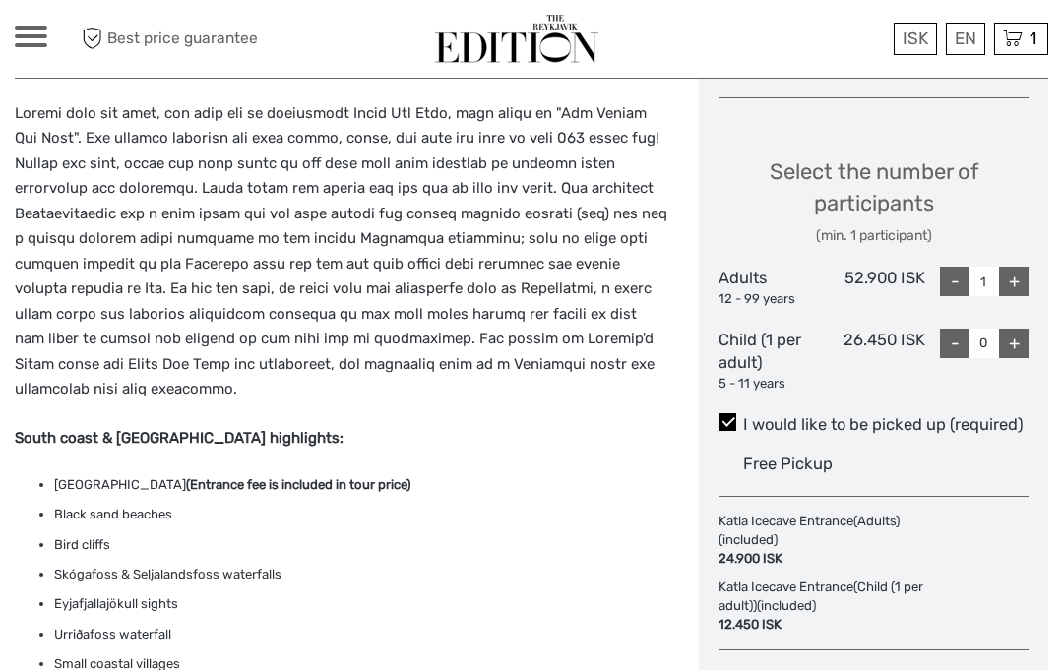
scroll to position [777, 0]
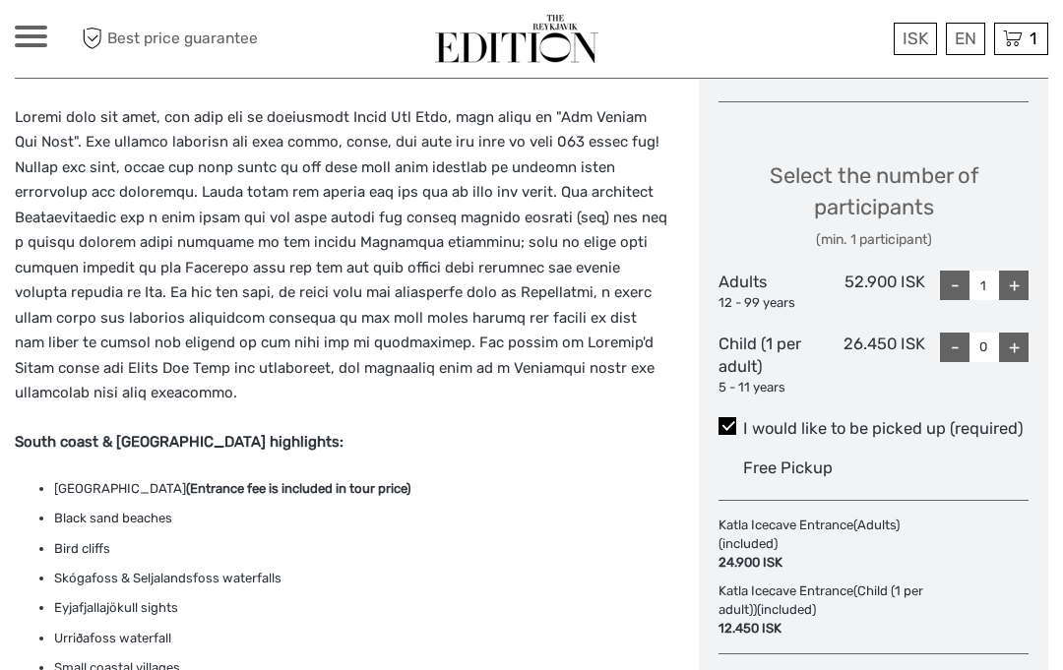
click at [1008, 274] on div "+" at bounding box center [1014, 286] width 30 height 30
type input "2"
click at [1017, 333] on div "+" at bounding box center [1014, 348] width 30 height 30
type input "1"
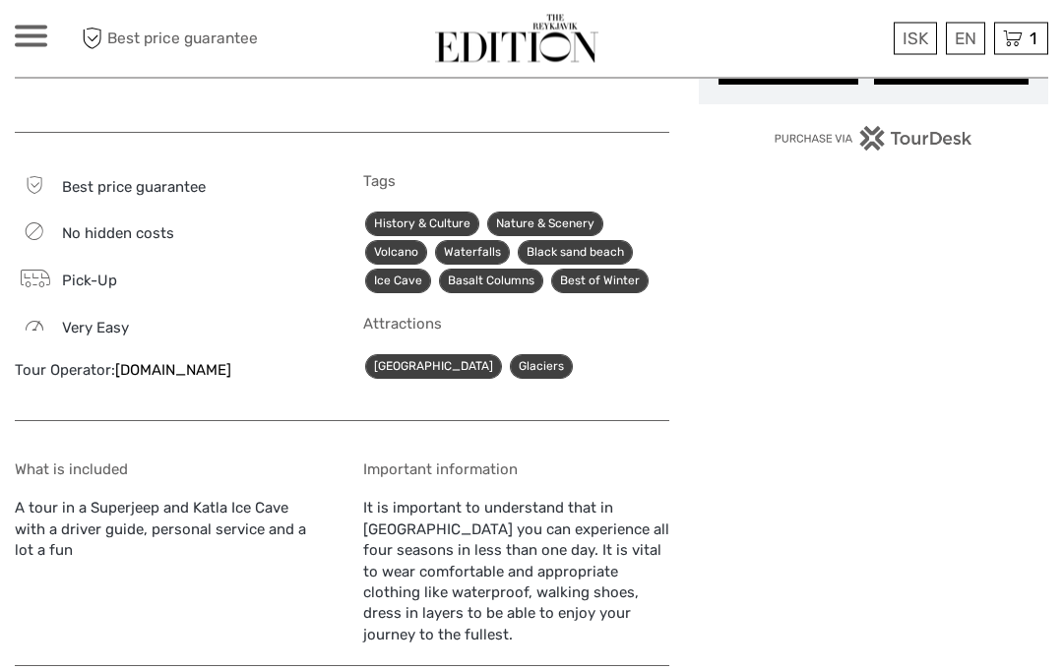
scroll to position [1559, 0]
